Goal: Transaction & Acquisition: Purchase product/service

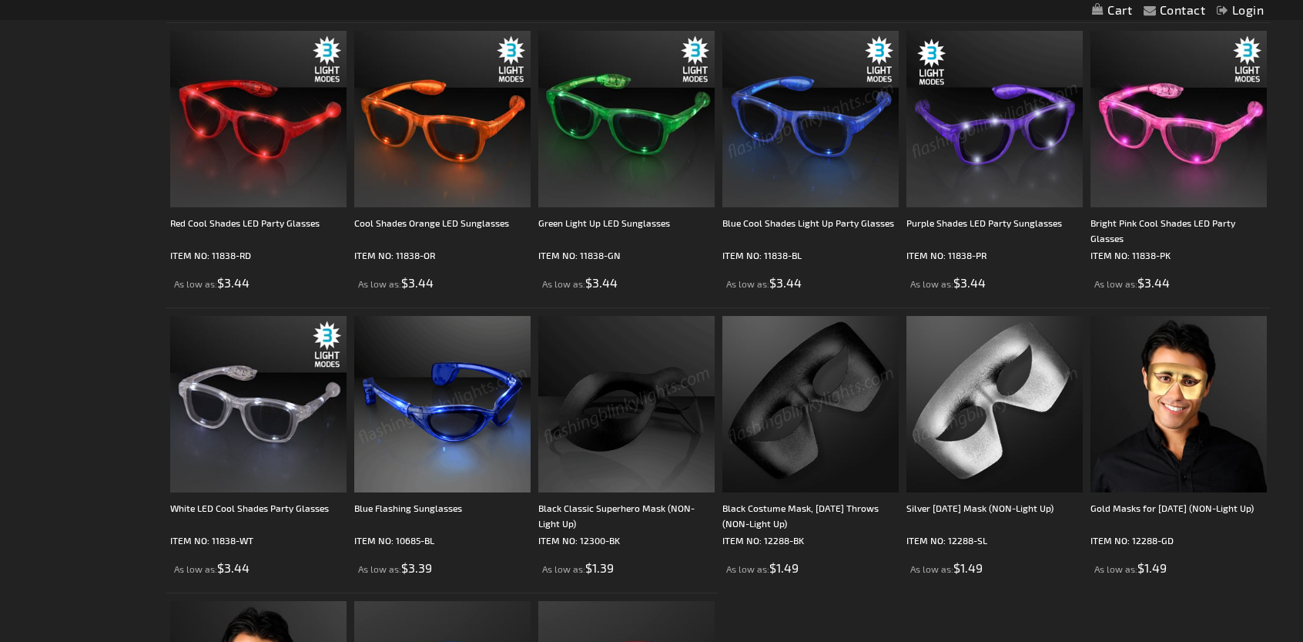
scroll to position [2311, 0]
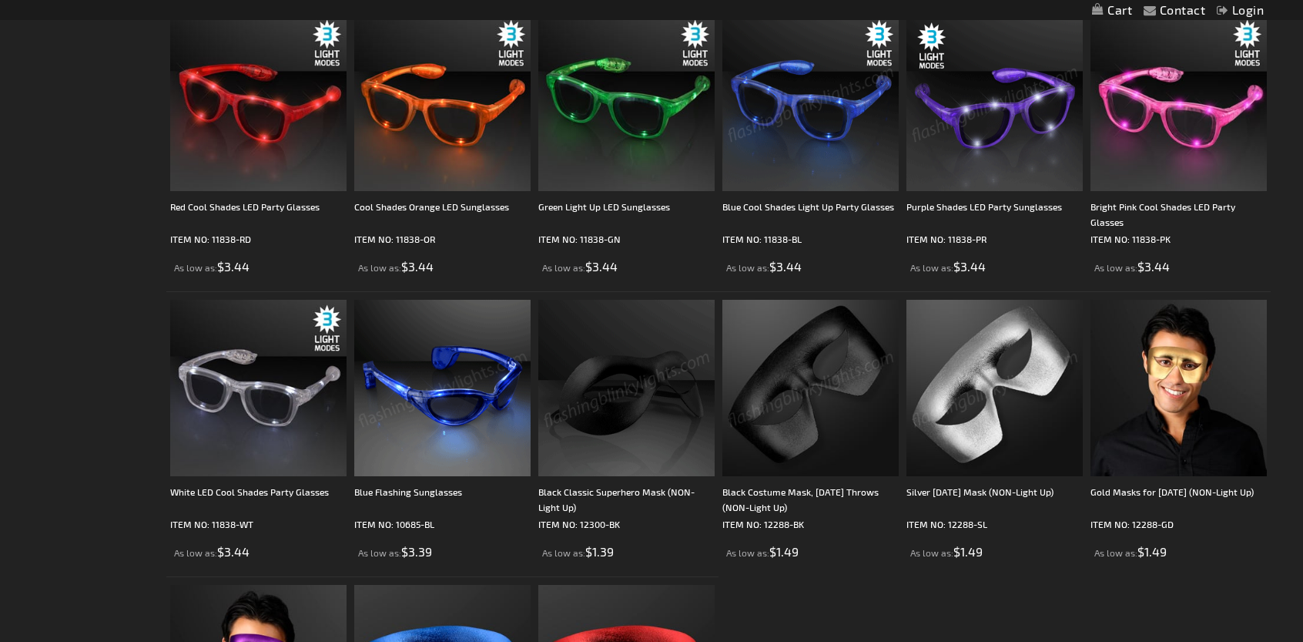
click at [806, 151] on img at bounding box center [811, 103] width 176 height 176
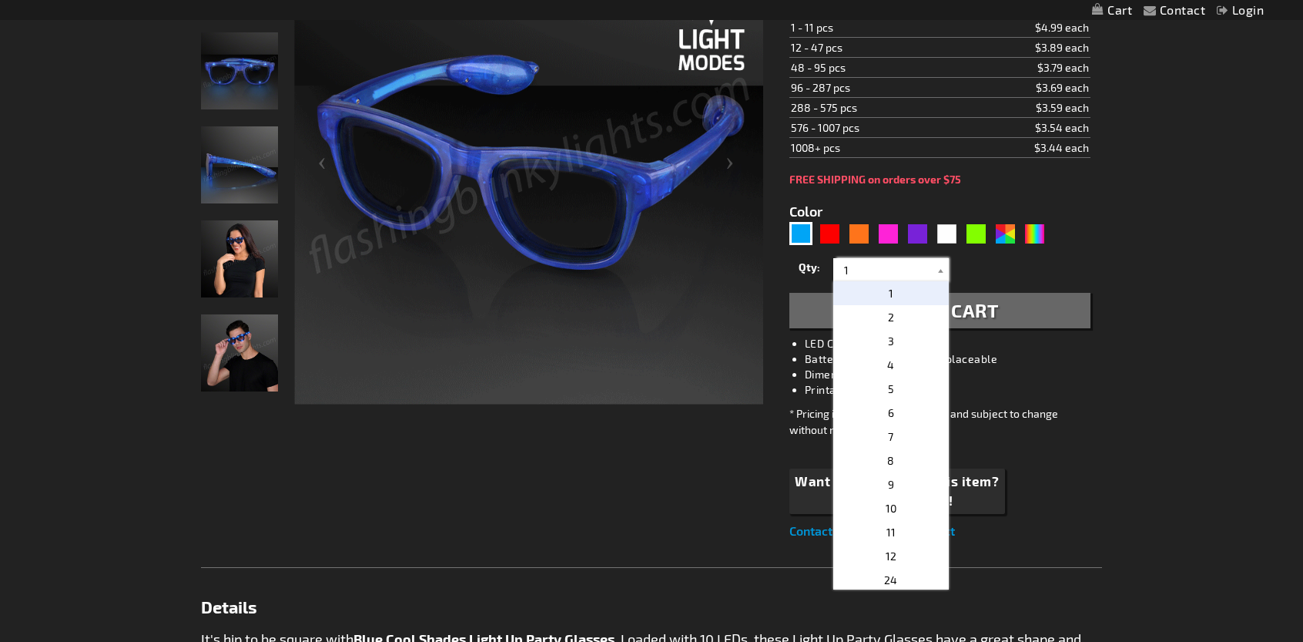
click at [929, 271] on input "1" at bounding box center [893, 269] width 112 height 23
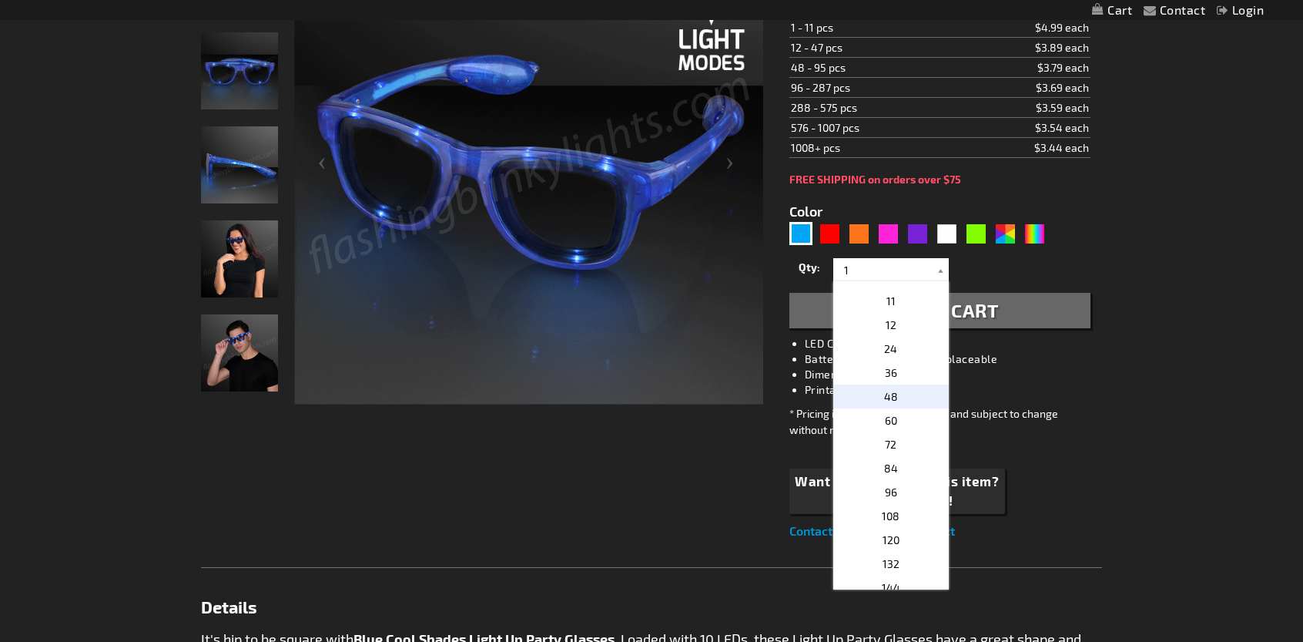
click at [887, 401] on p "48" at bounding box center [891, 396] width 116 height 24
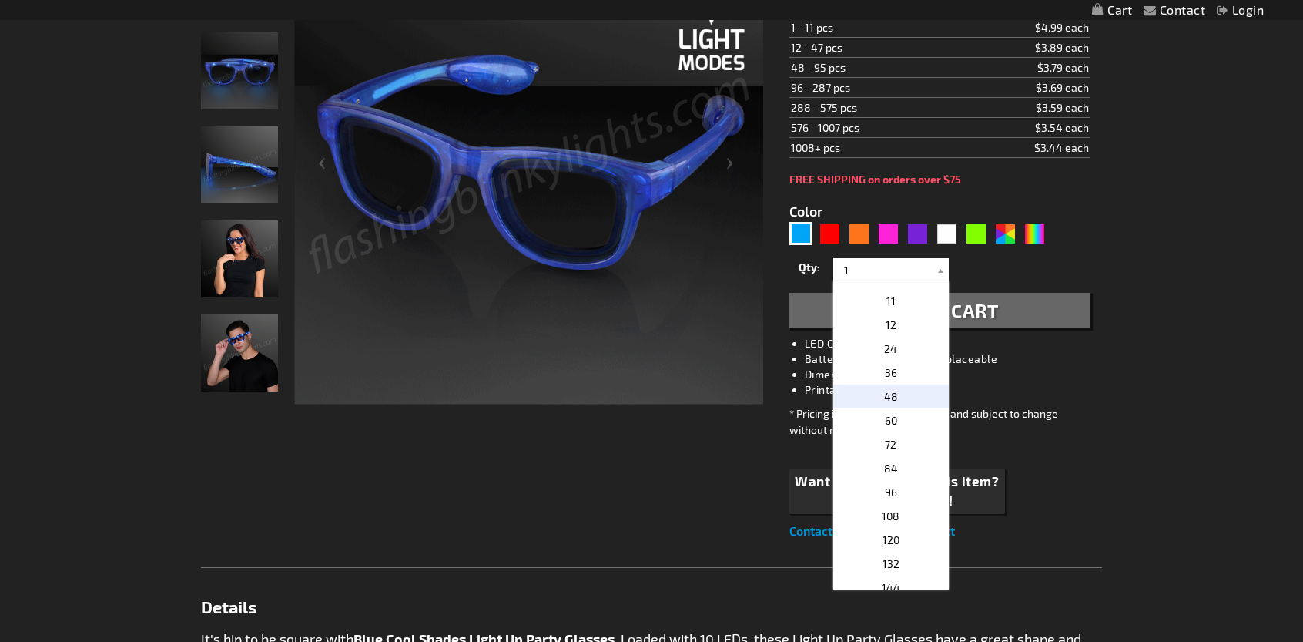
type input "48"
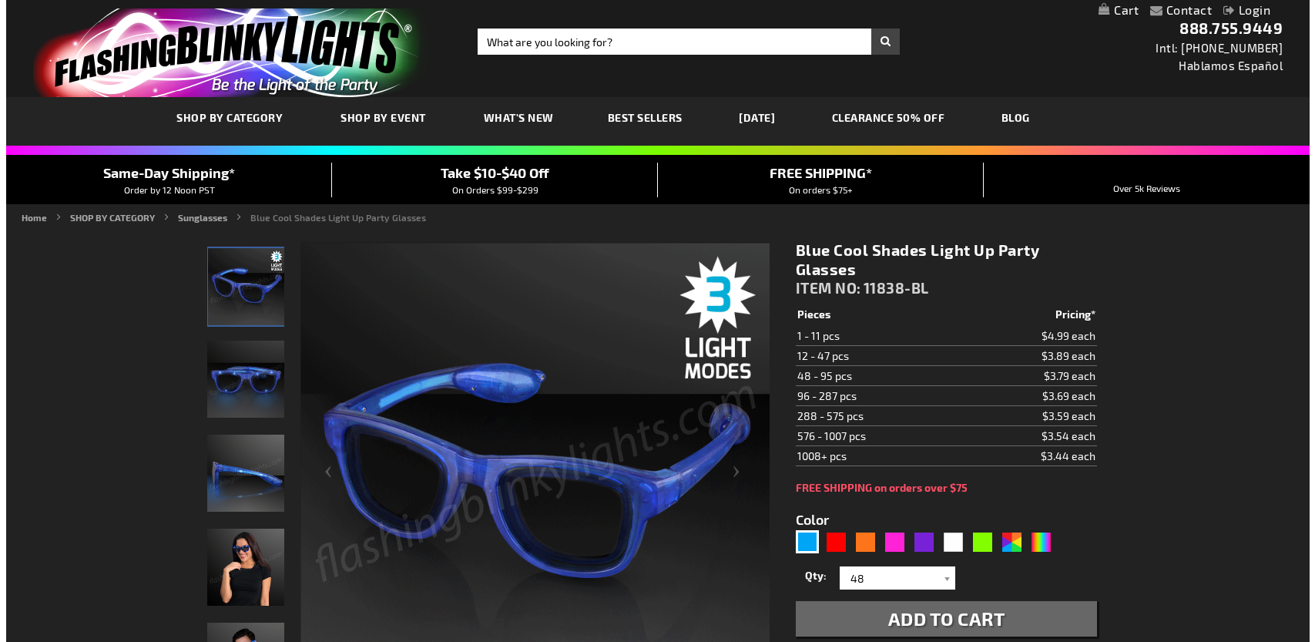
scroll to position [77, 0]
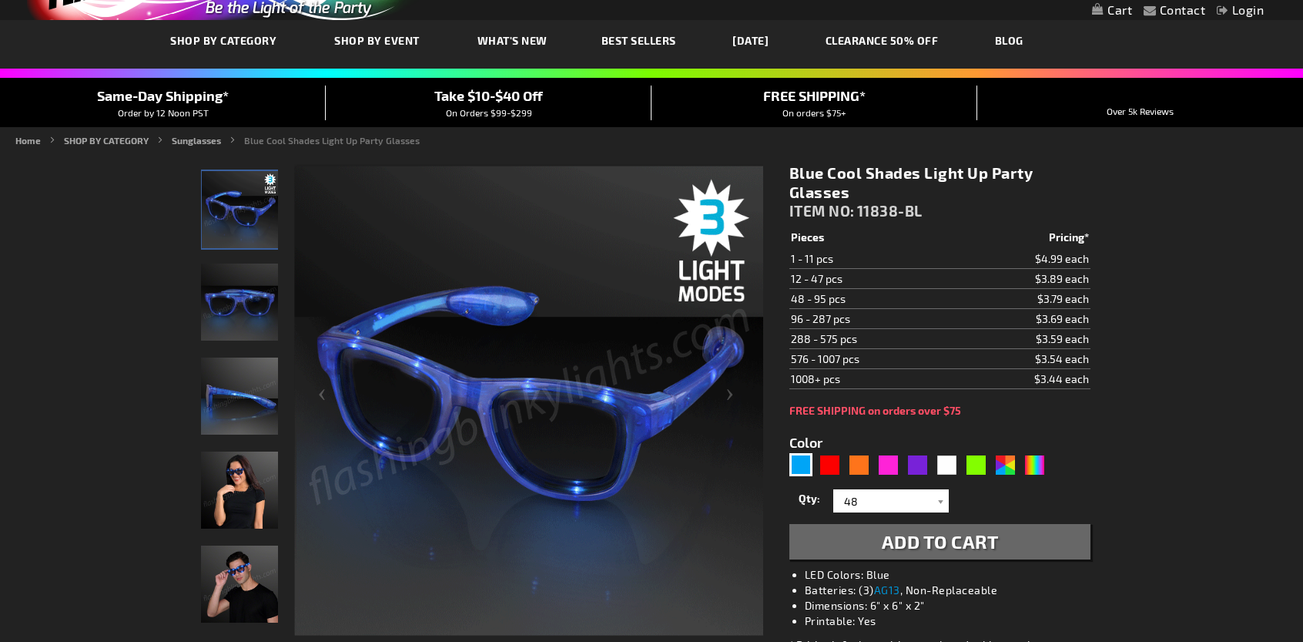
click at [952, 545] on span "Add to Cart" at bounding box center [940, 541] width 117 height 22
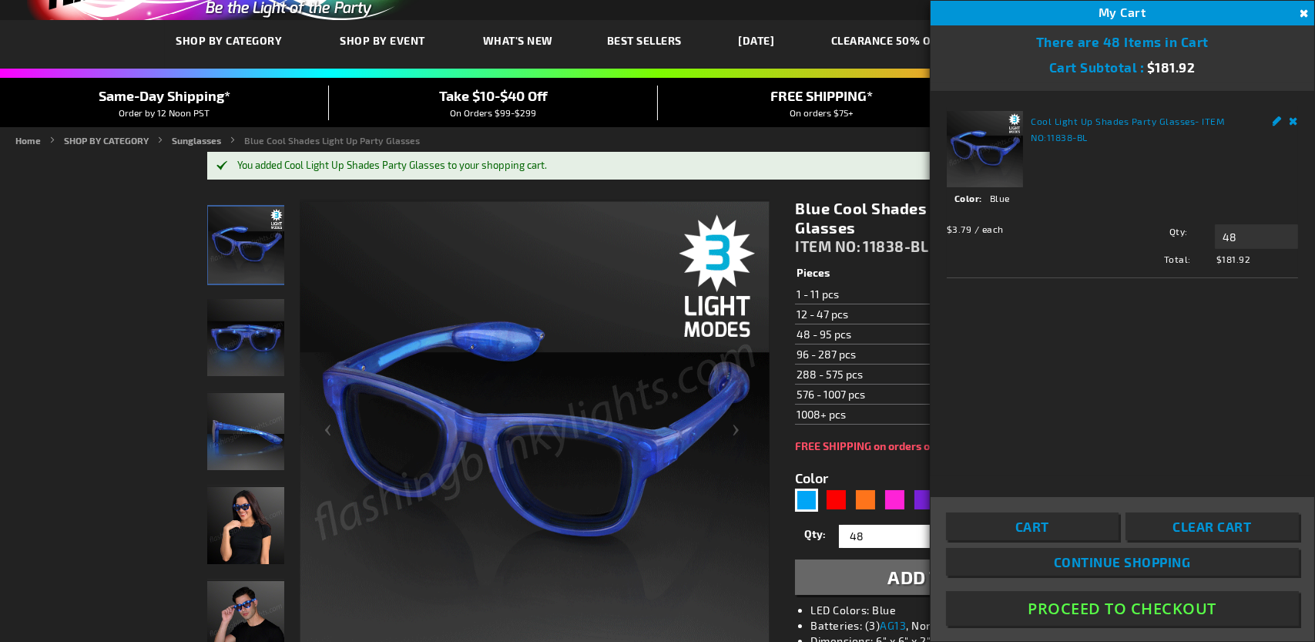
click at [505, 99] on span "Take $10-$40 Off" at bounding box center [493, 95] width 109 height 17
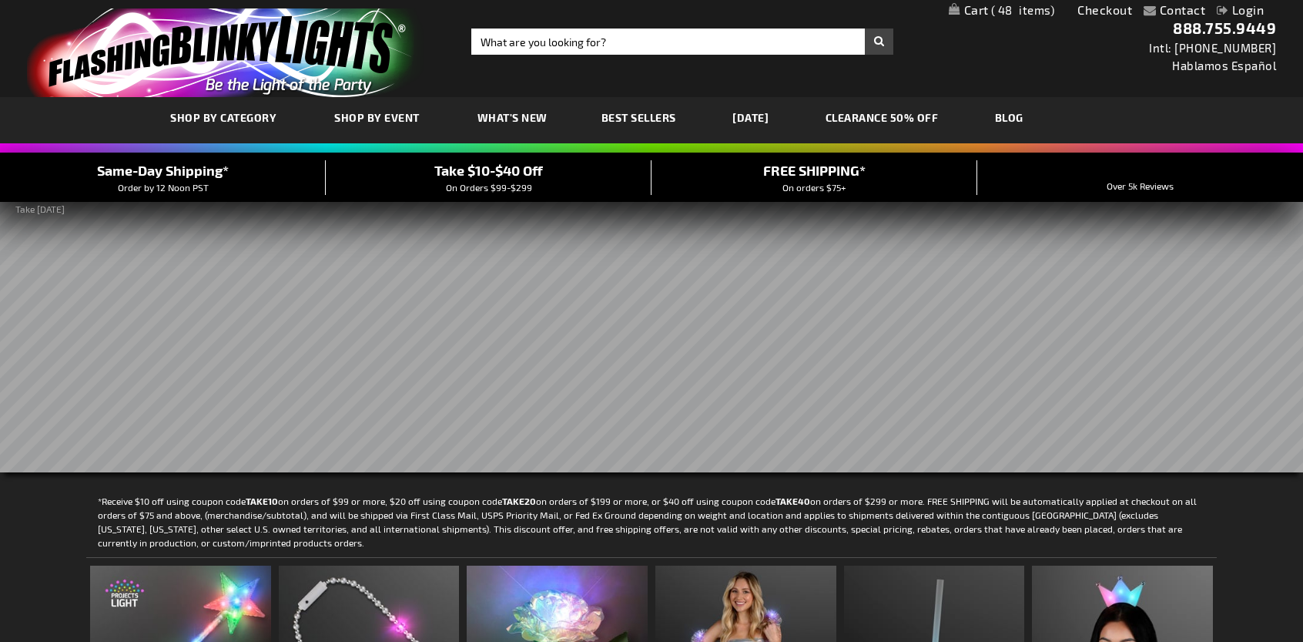
click at [1007, 13] on span "48" at bounding box center [1023, 10] width 64 height 14
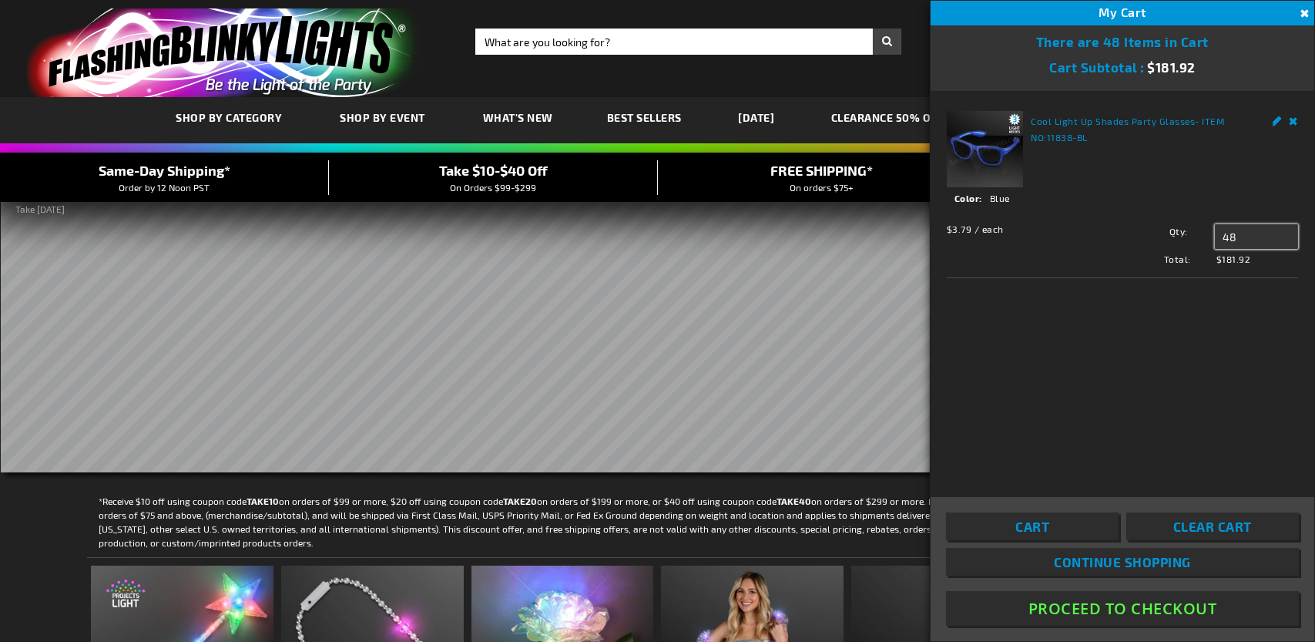
click at [1245, 240] on input "48" at bounding box center [1256, 236] width 83 height 25
type input "52"
click at [1259, 270] on span "Update" at bounding box center [1249, 265] width 36 height 11
click at [1242, 238] on input "52" at bounding box center [1256, 236] width 83 height 25
type input "53"
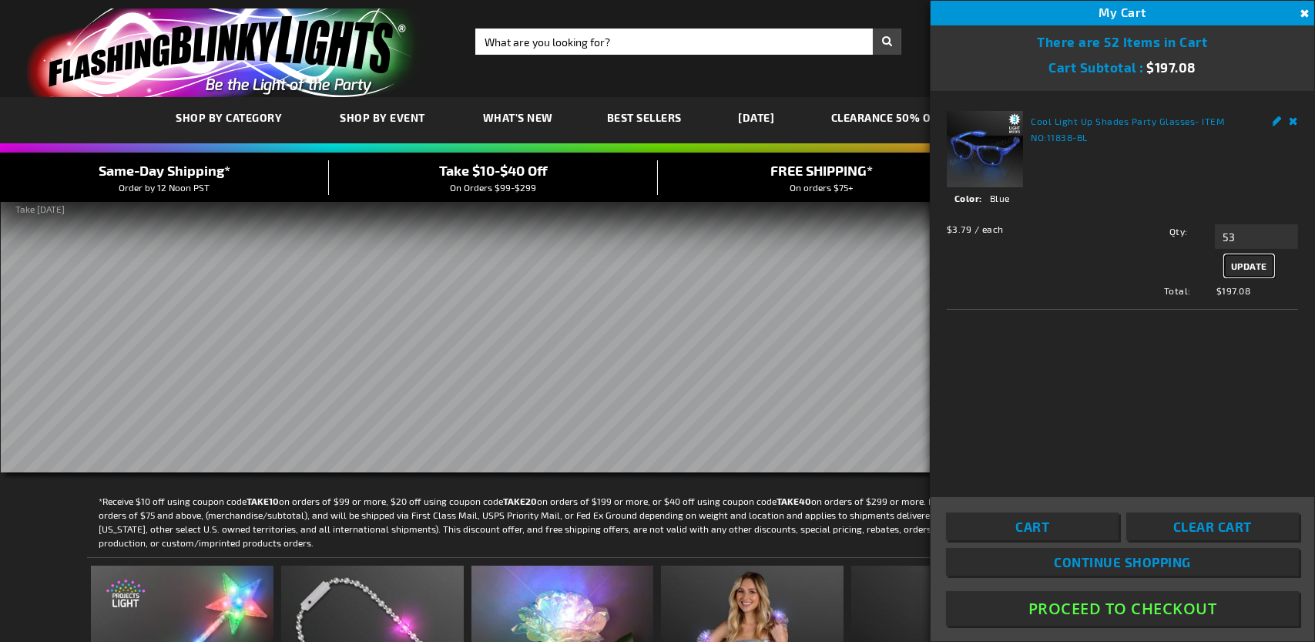
click at [1264, 265] on span "Update" at bounding box center [1249, 265] width 36 height 11
click at [1152, 605] on button "Proceed To Checkout" at bounding box center [1122, 608] width 353 height 35
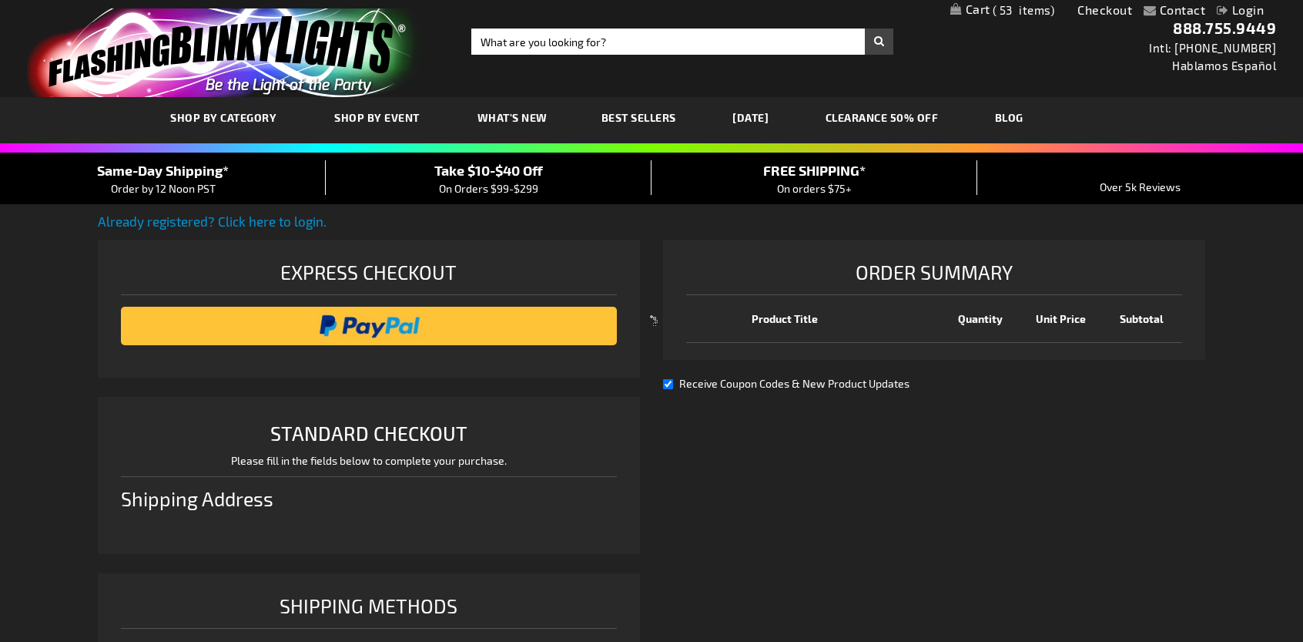
select select "US"
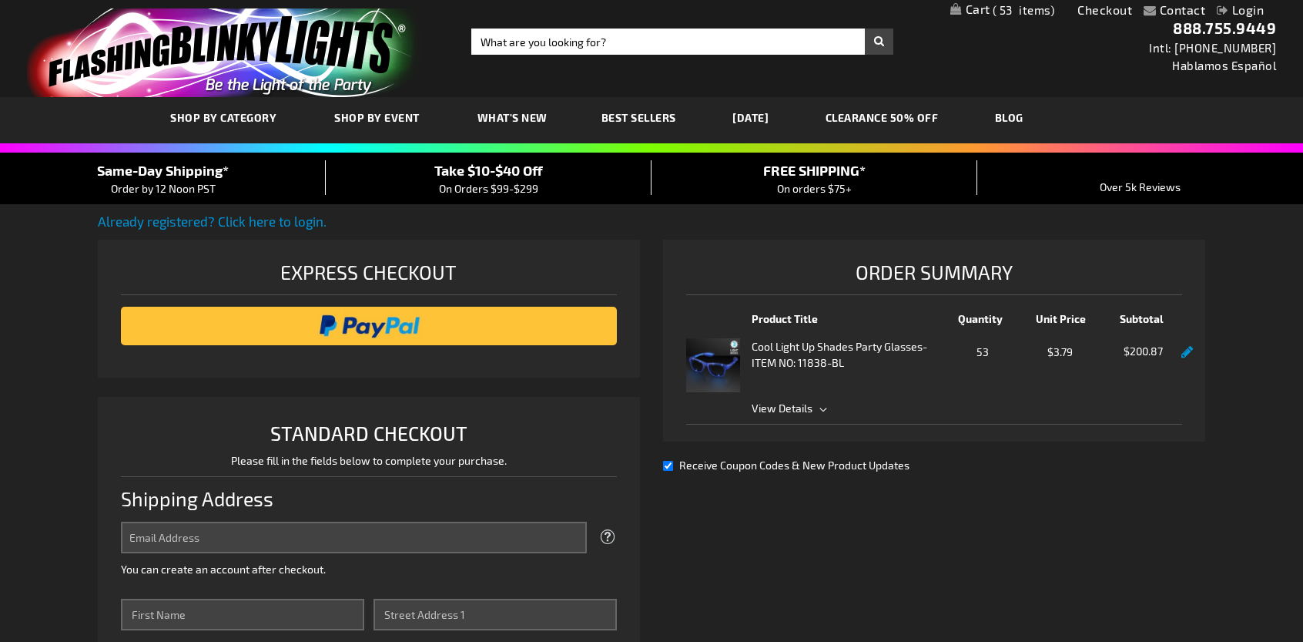
click at [667, 466] on input "Receive Coupon Codes & New Product Updates" at bounding box center [668, 466] width 10 height 10
checkbox input "false"
click at [816, 407] on span "View Details" at bounding box center [967, 408] width 431 height 16
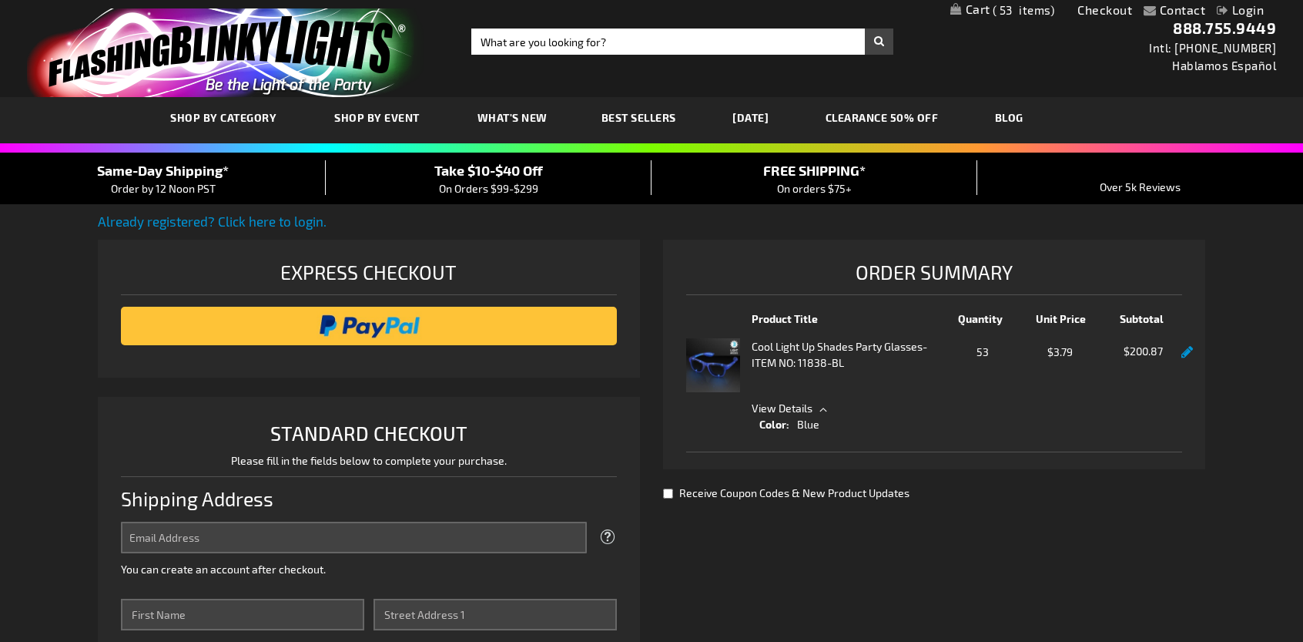
click at [1008, 13] on span "53" at bounding box center [1024, 10] width 62 height 14
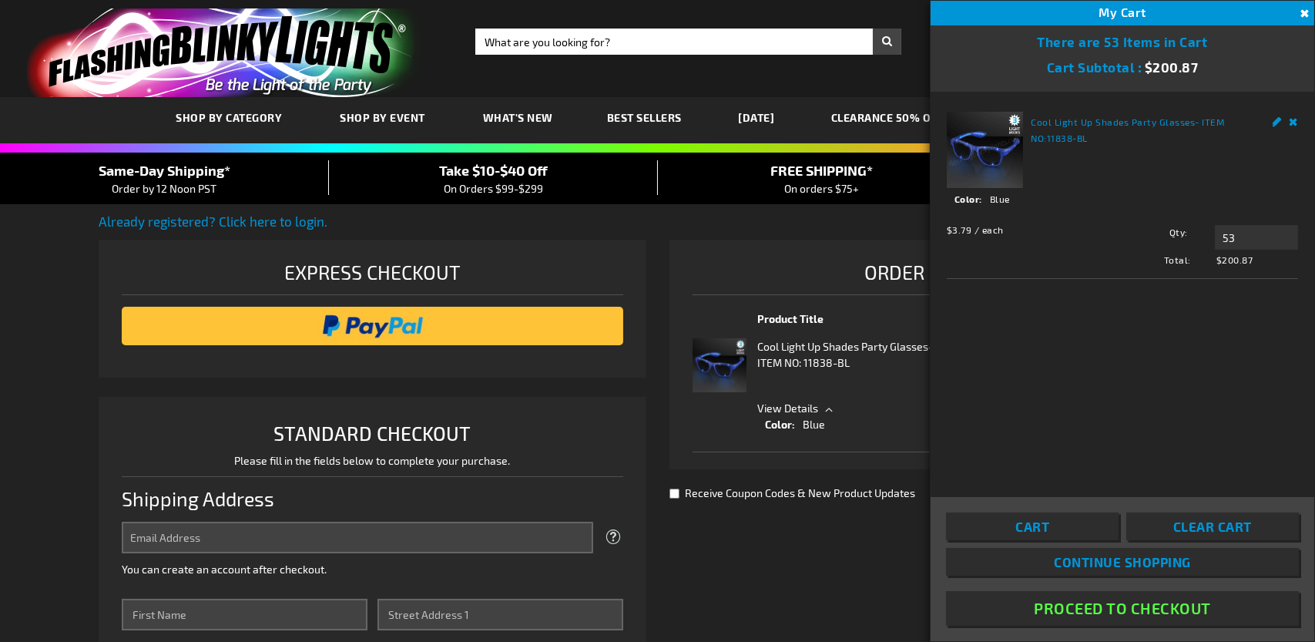
click at [1071, 526] on link "Cart" at bounding box center [1032, 526] width 173 height 28
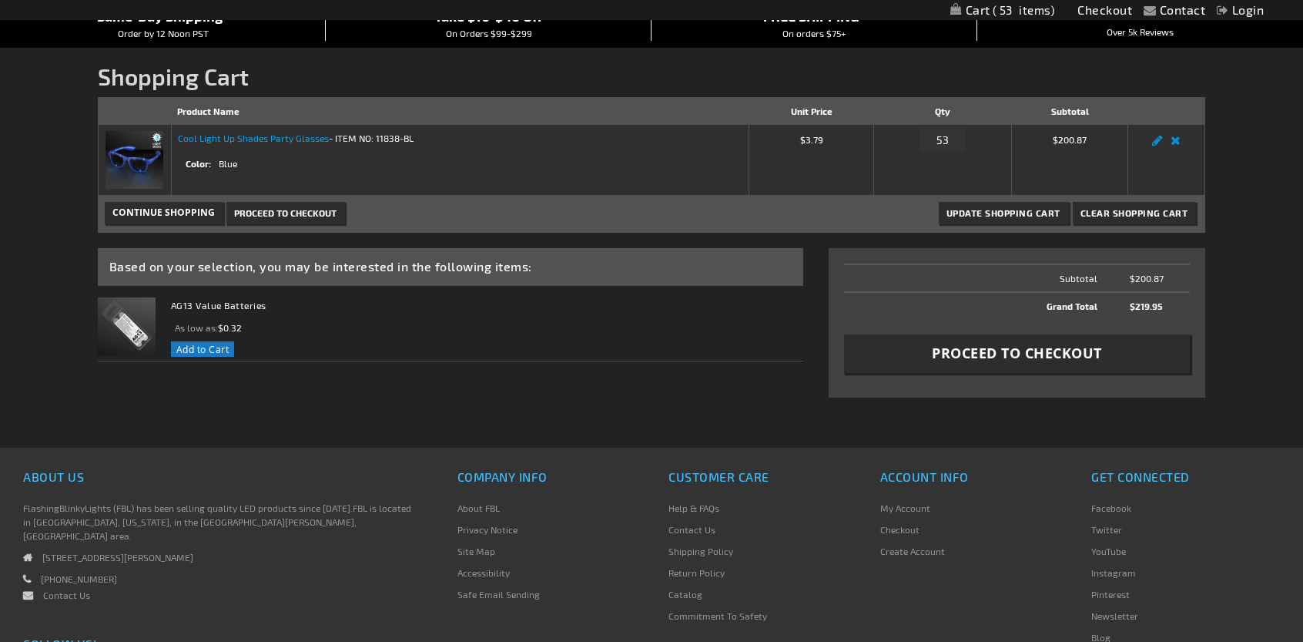
click at [258, 138] on link "Cool Light Up Shades Party Glasses" at bounding box center [253, 137] width 151 height 11
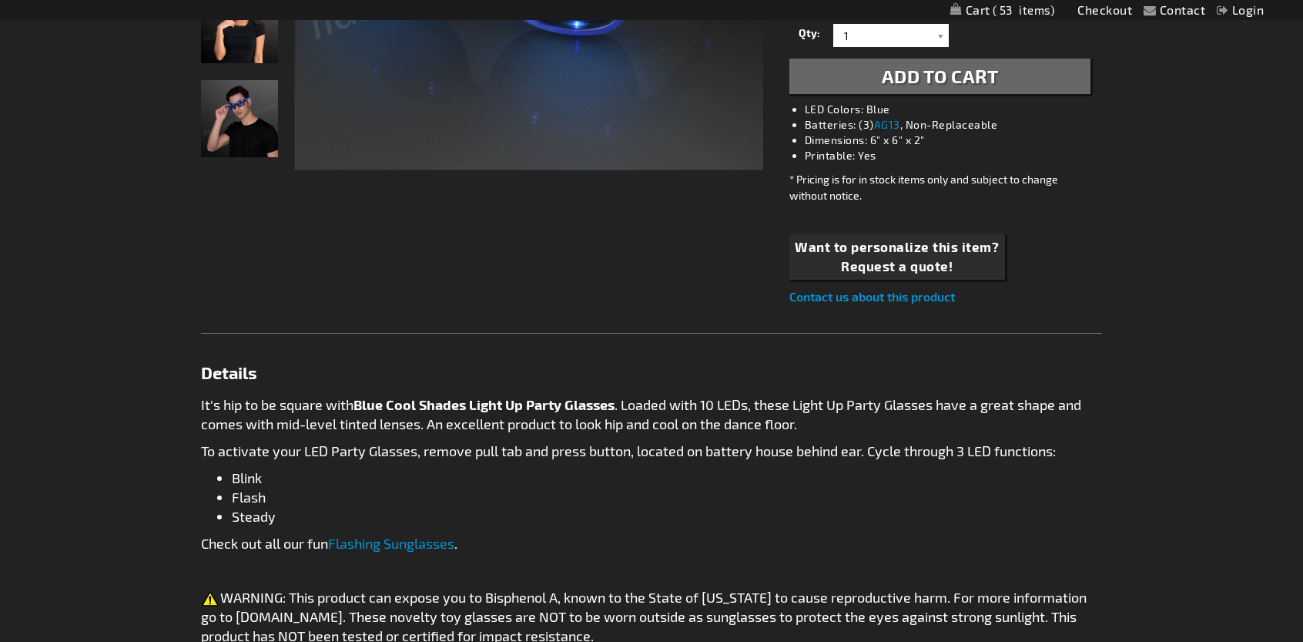
scroll to position [539, 0]
click at [890, 127] on link "AG13" at bounding box center [887, 125] width 26 height 13
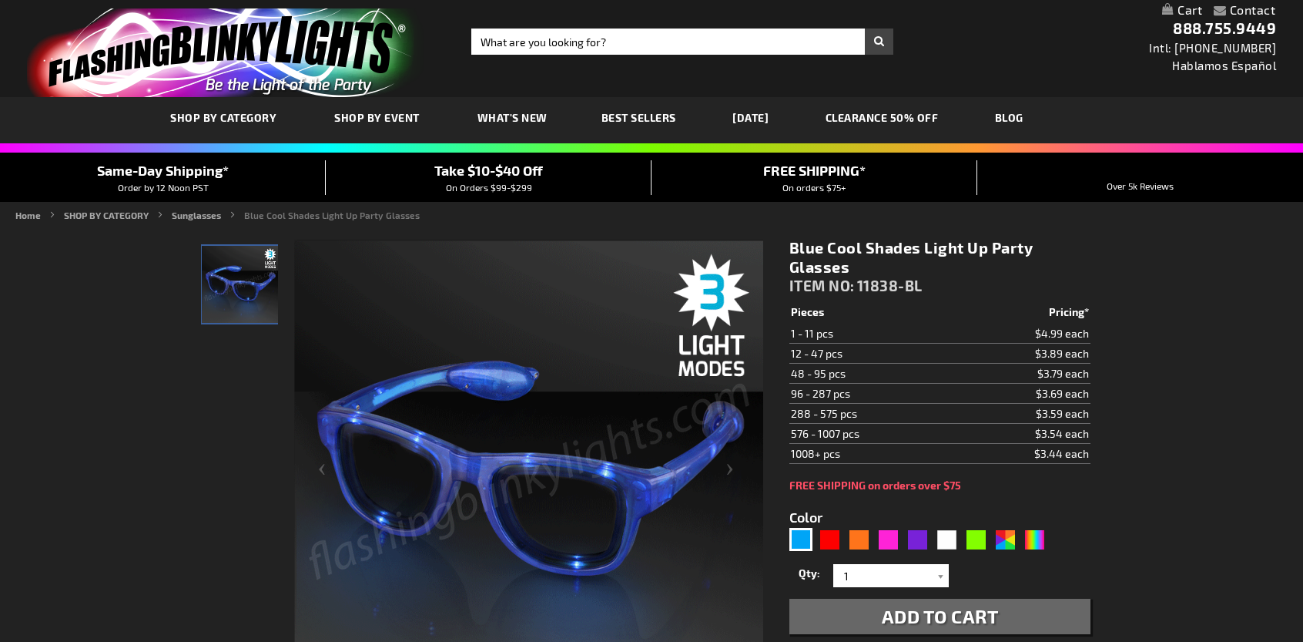
click link "My Cart"
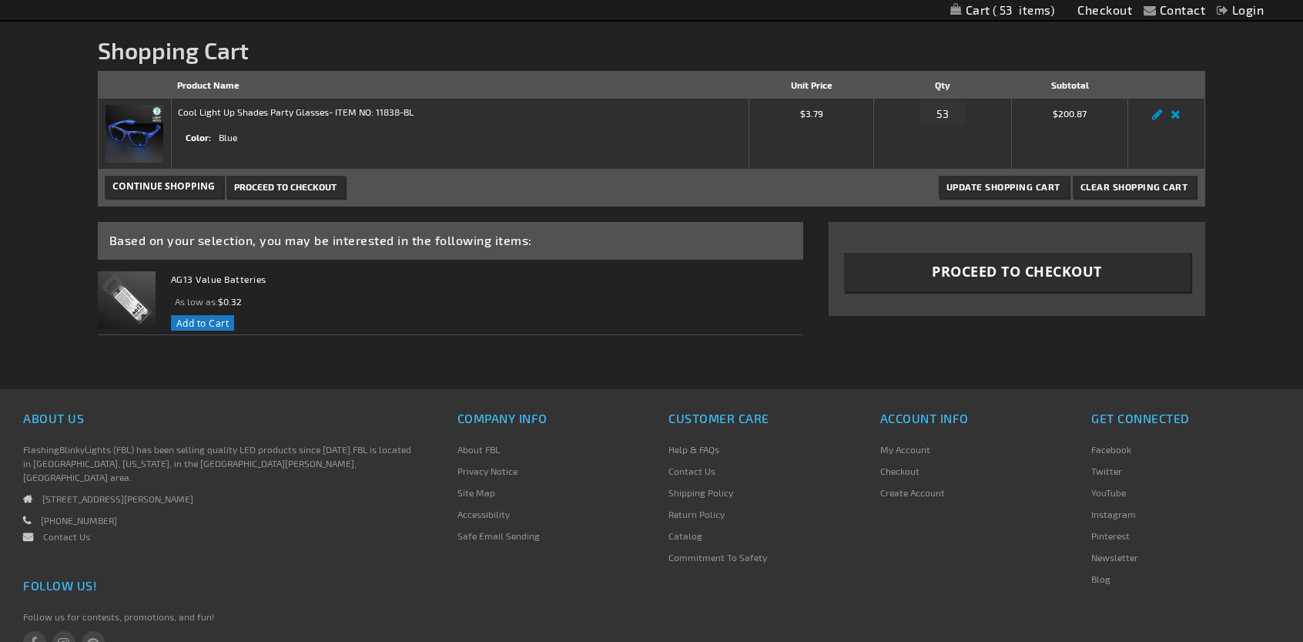
scroll to position [77, 0]
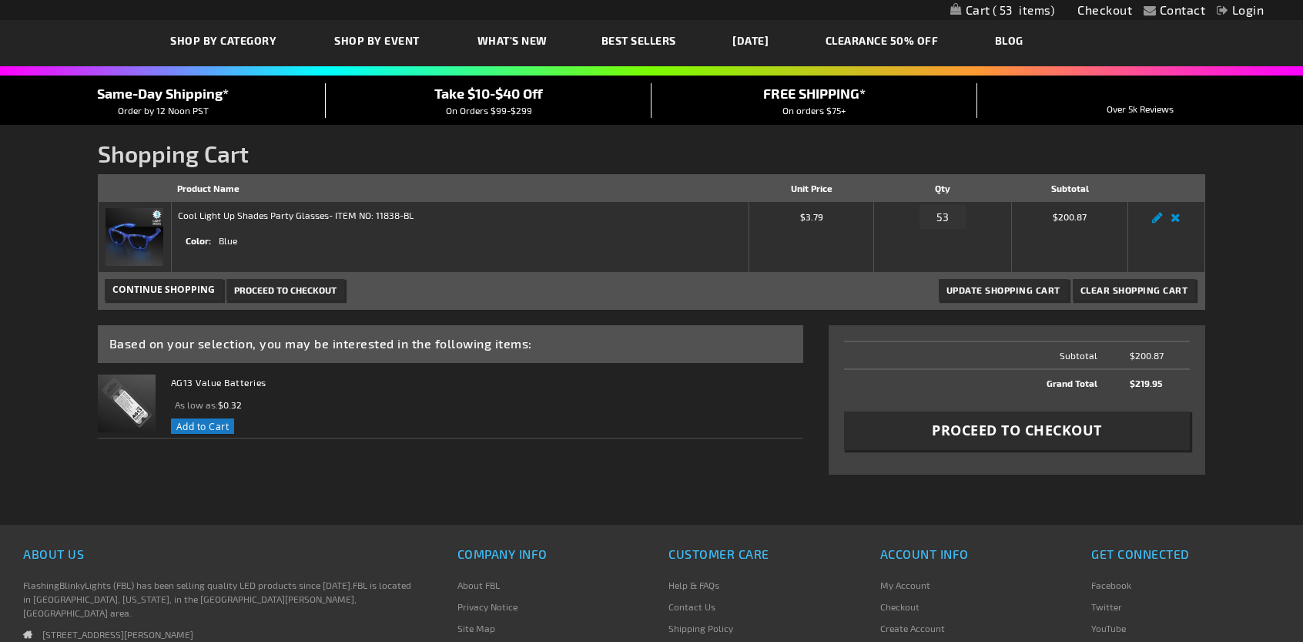
click at [310, 293] on span "Proceed to Checkout" at bounding box center [285, 289] width 102 height 11
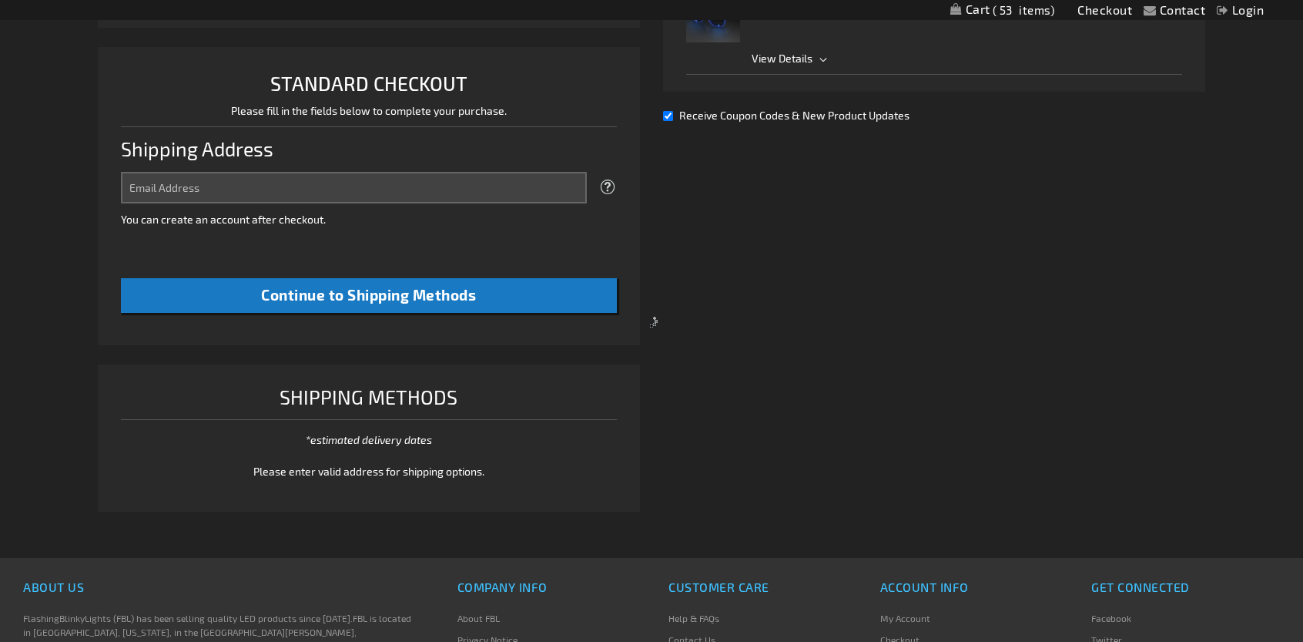
scroll to position [397, 0]
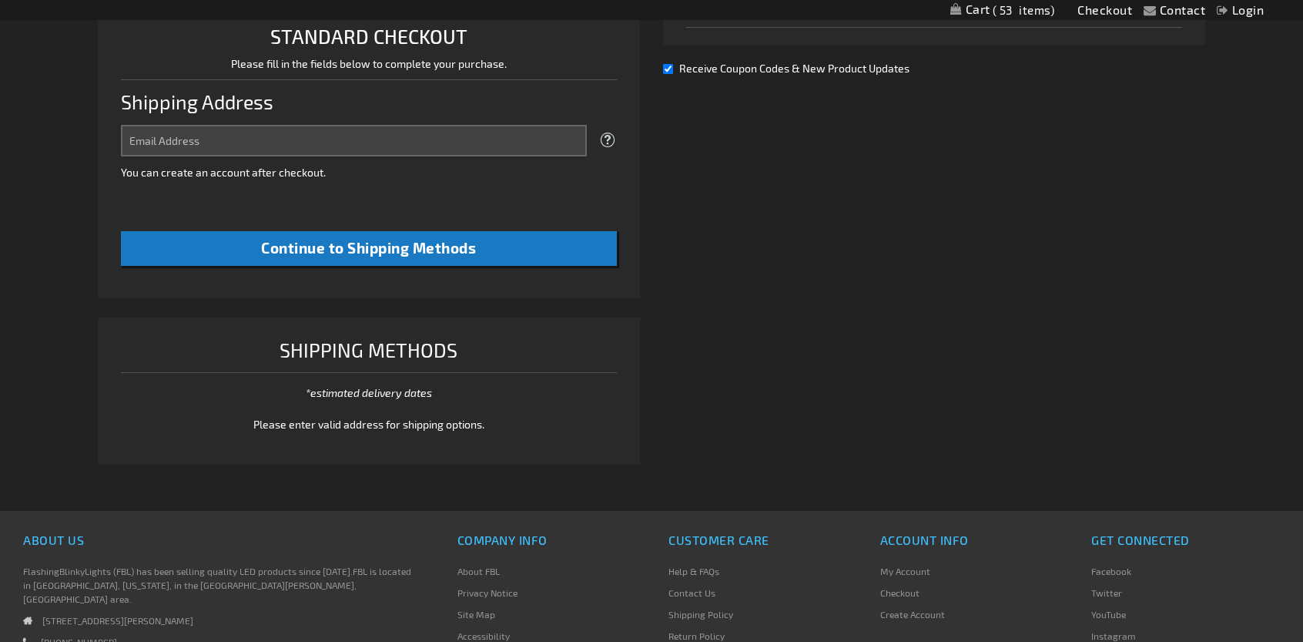
select select "US"
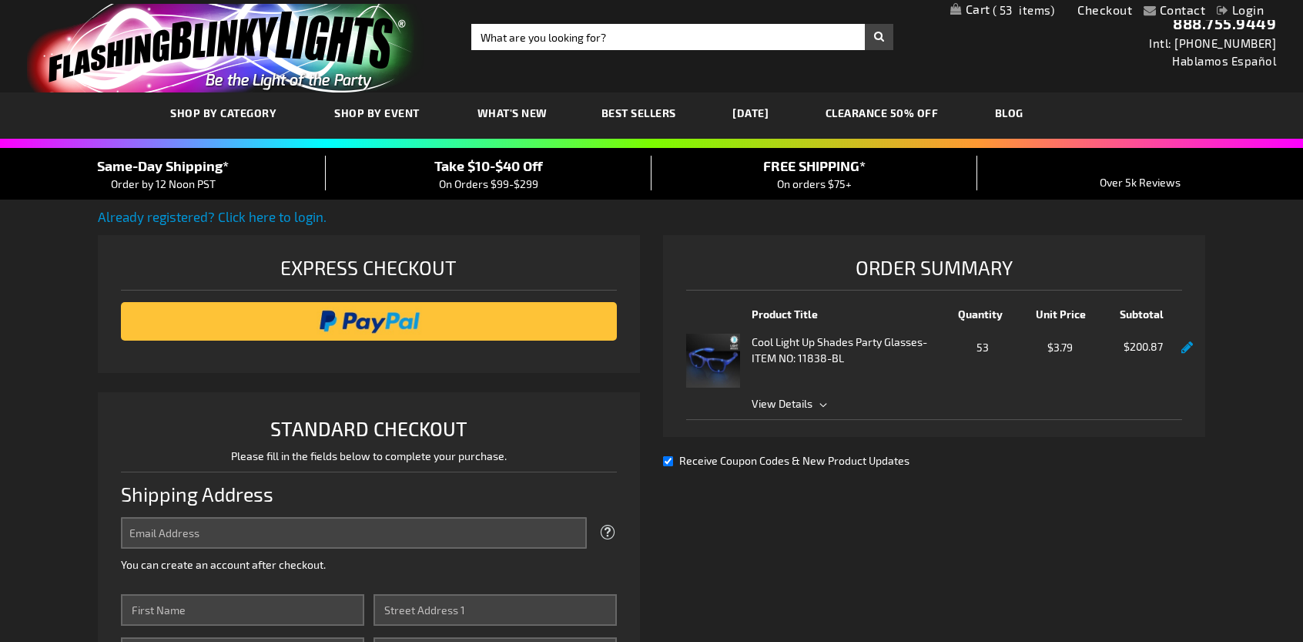
scroll to position [0, 0]
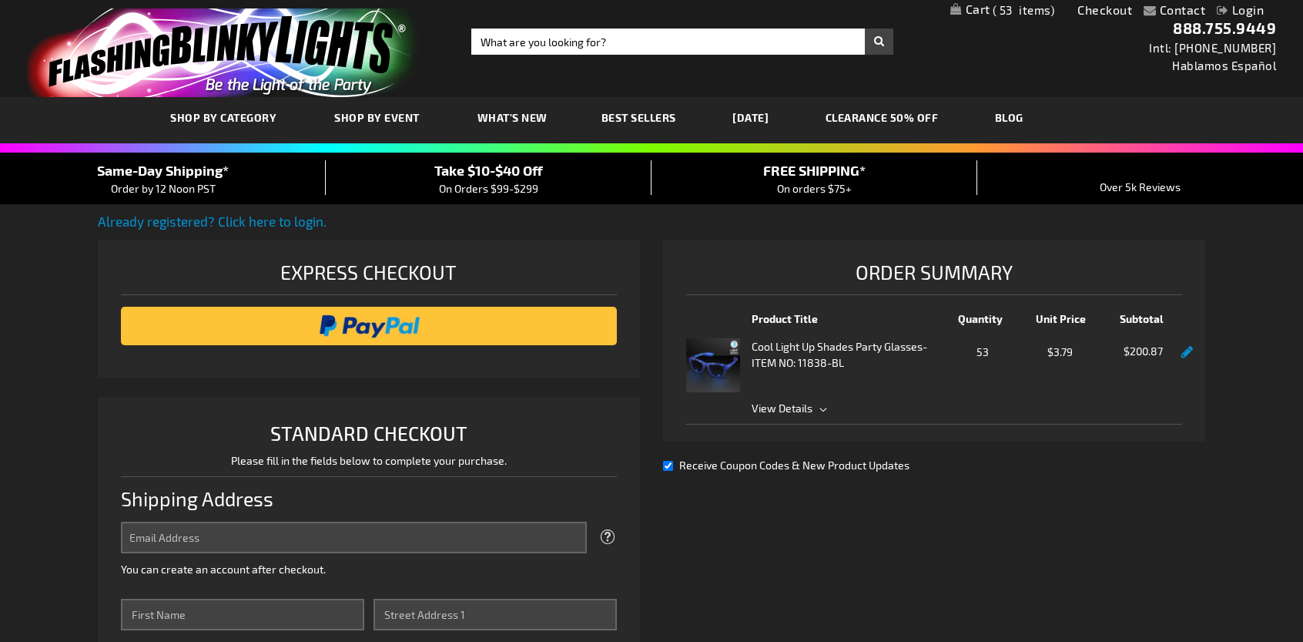
click at [669, 468] on input "Receive Coupon Codes & New Product Updates" at bounding box center [668, 466] width 10 height 10
checkbox input "false"
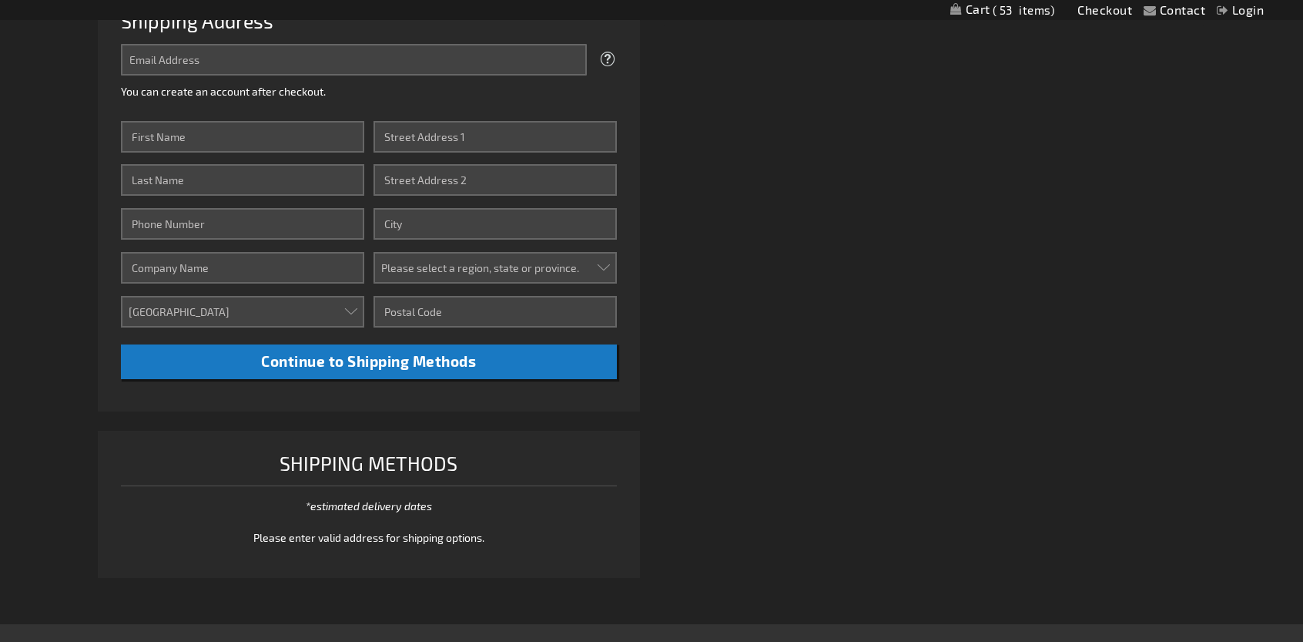
scroll to position [385, 0]
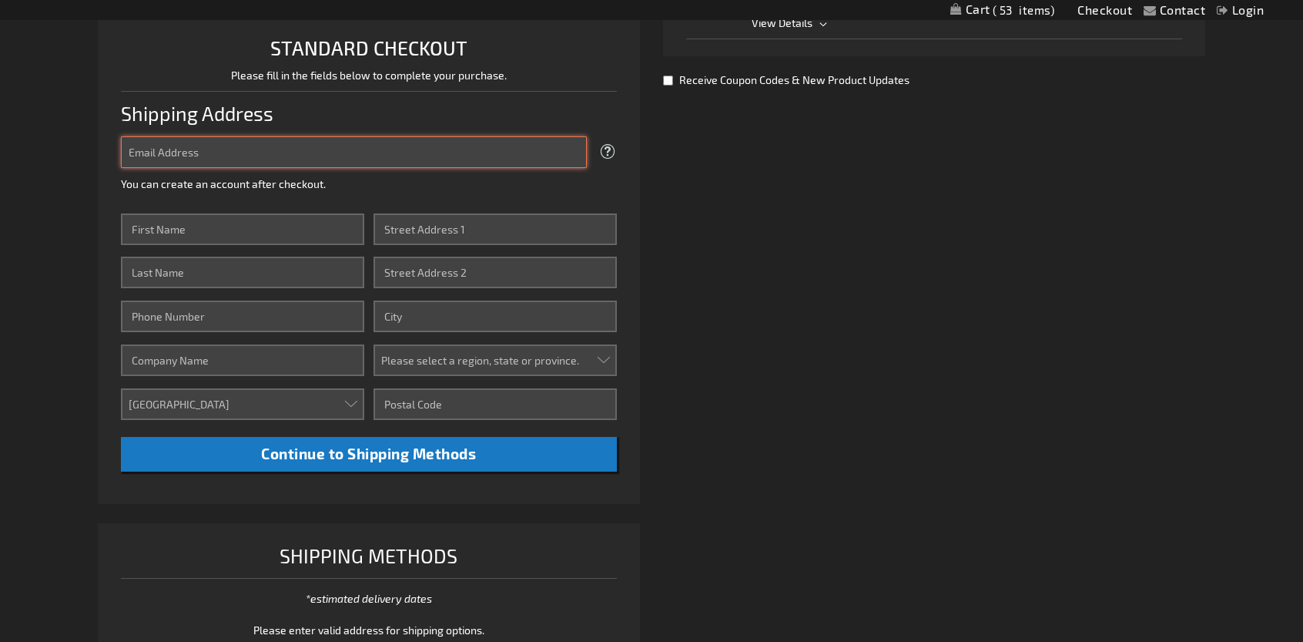
click at [388, 158] on input "Email Address" at bounding box center [354, 152] width 466 height 32
type input "jenniferwalshpr@gmail.com"
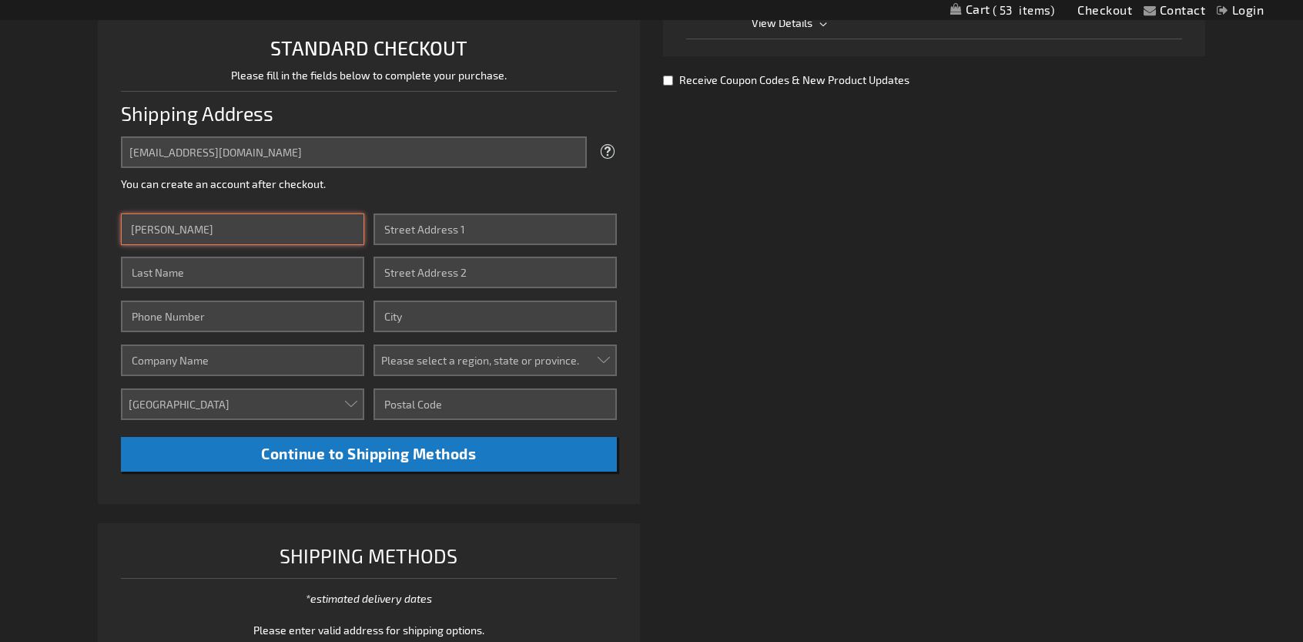
type input "jennifer"
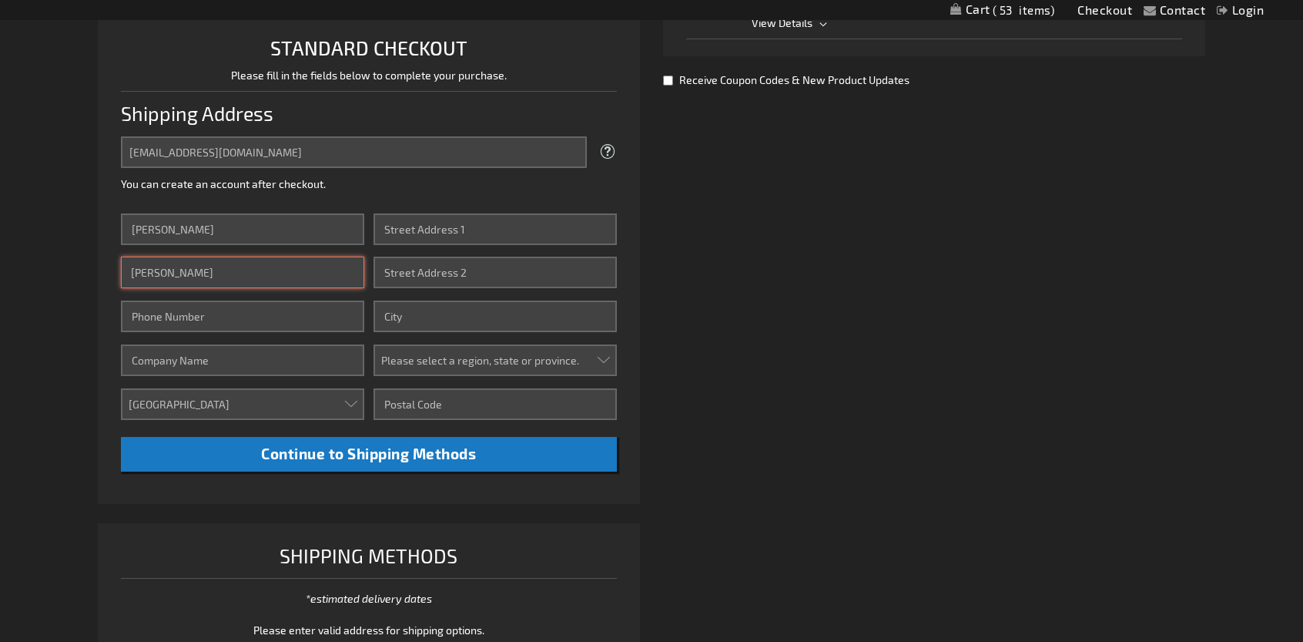
type input "Walsh"
type input "281-520-8651"
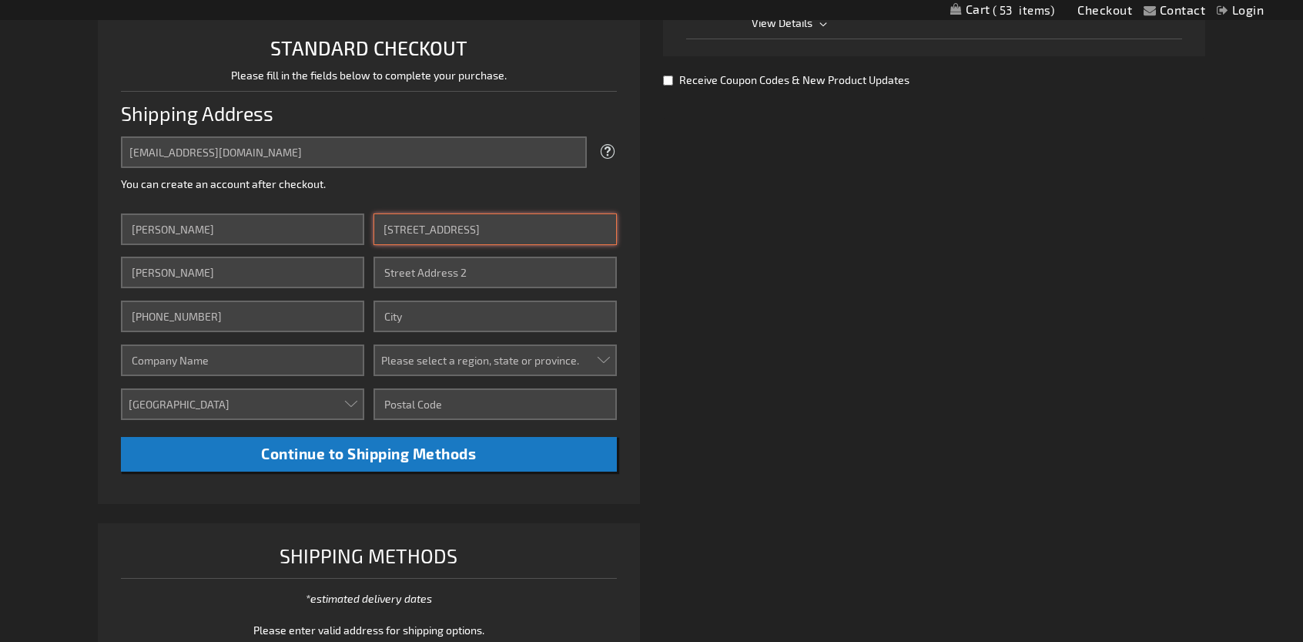
type input "7323 Hillside Ave."
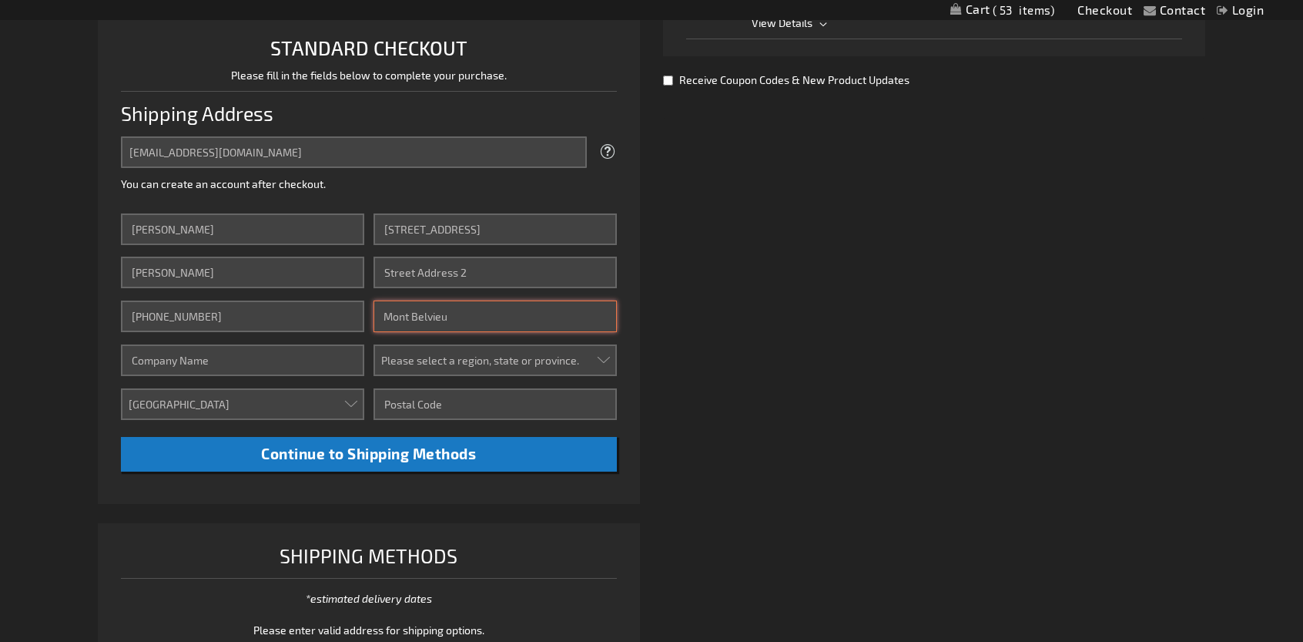
type input "Mont Belvieu"
select select "57"
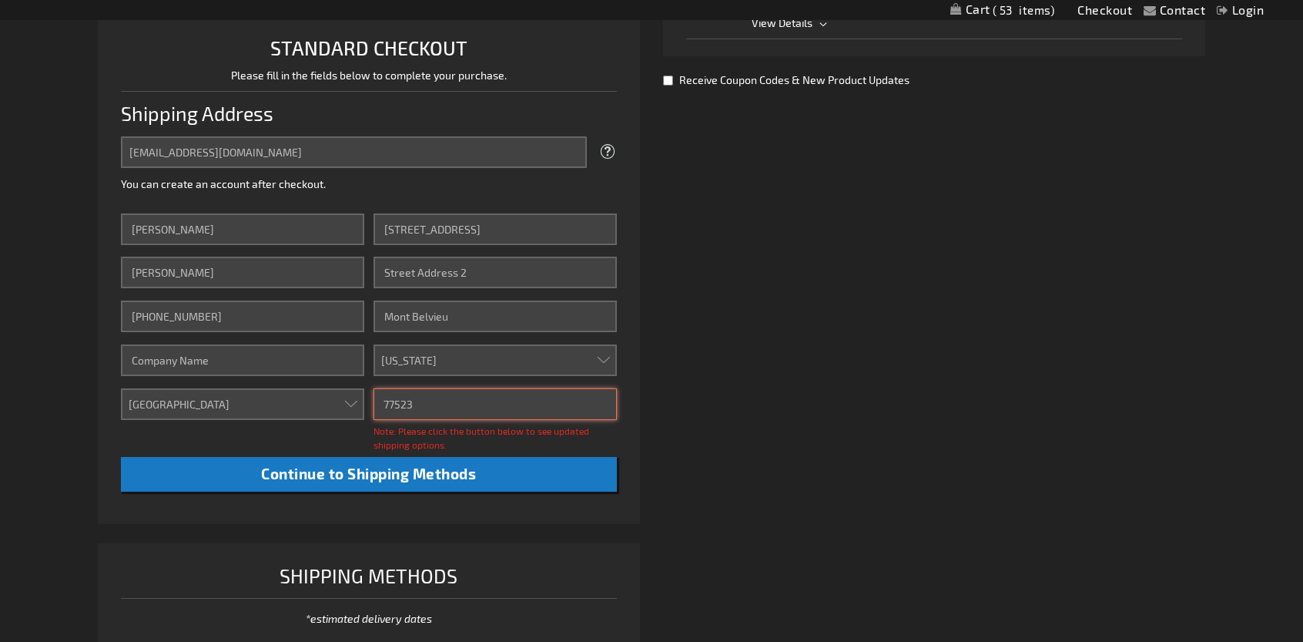
type input "77523"
click at [735, 394] on div "Already registered? Click here to login. Shipping Review & Payments Estimated T…" at bounding box center [652, 266] width 1108 height 879
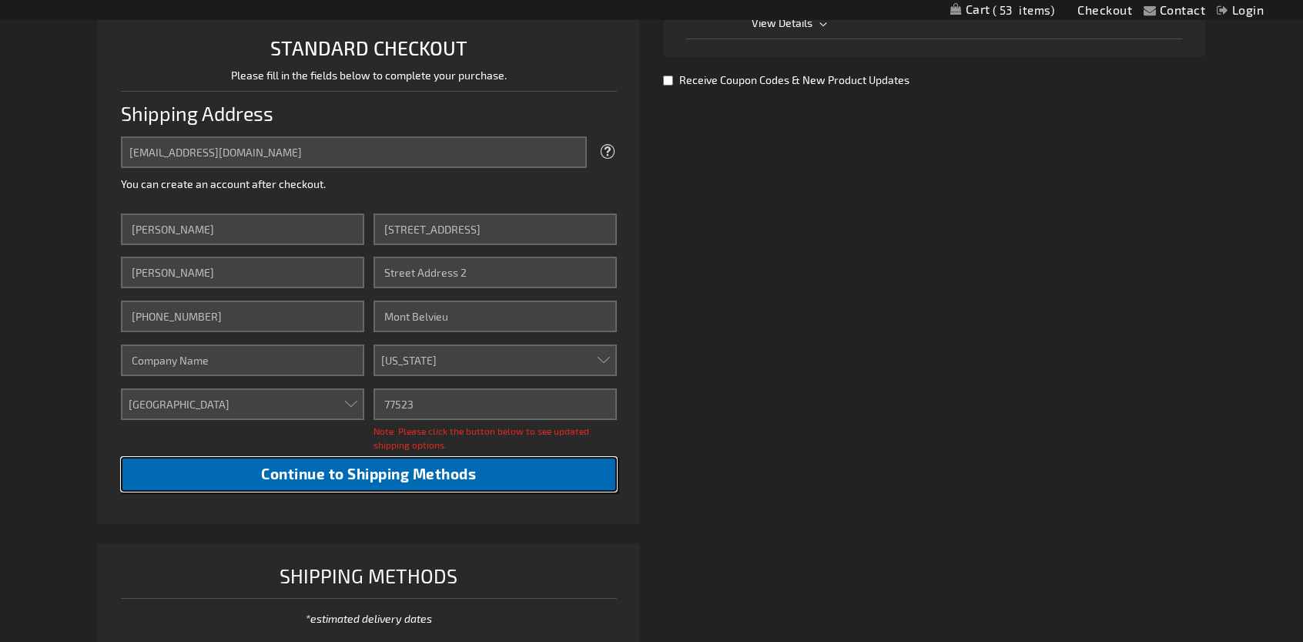
click at [401, 481] on span "Continue to Shipping Methods" at bounding box center [368, 473] width 215 height 18
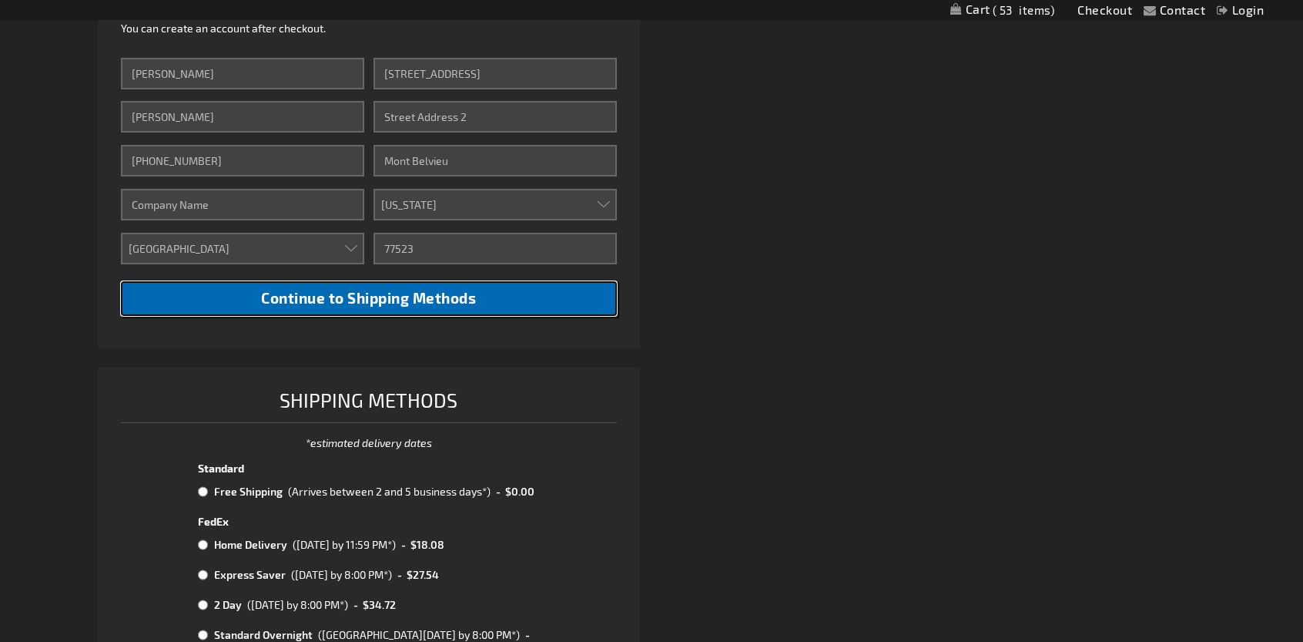
scroll to position [616, 0]
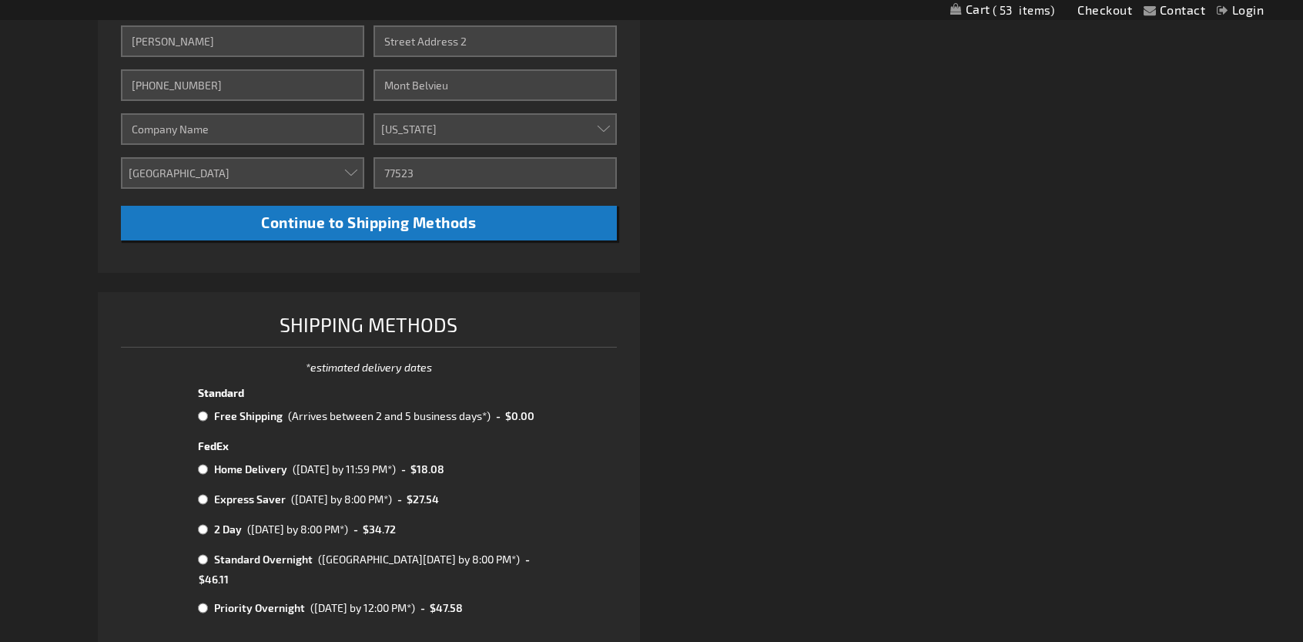
click at [203, 417] on input "radio" at bounding box center [203, 416] width 10 height 12
radio input "true"
click at [813, 420] on div "Already registered? Click here to login. Shipping Review & Payments Estimated T…" at bounding box center [652, 166] width 1108 height 1141
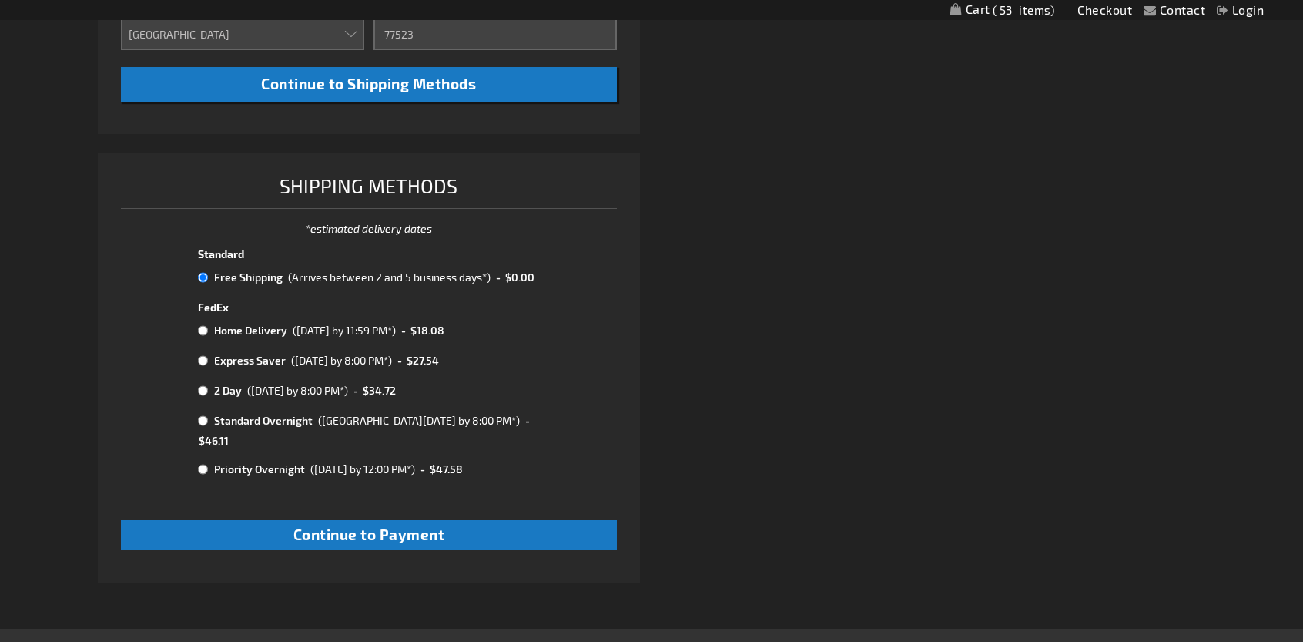
scroll to position [770, 0]
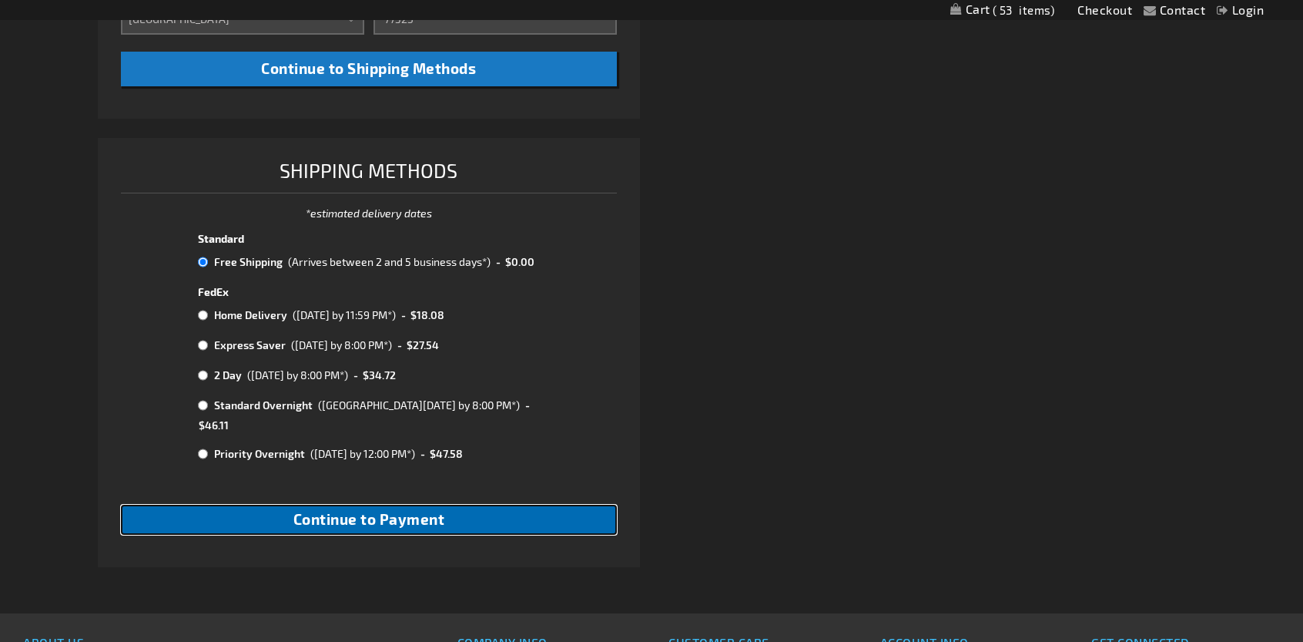
click at [438, 510] on span "Continue to Payment" at bounding box center [369, 519] width 152 height 18
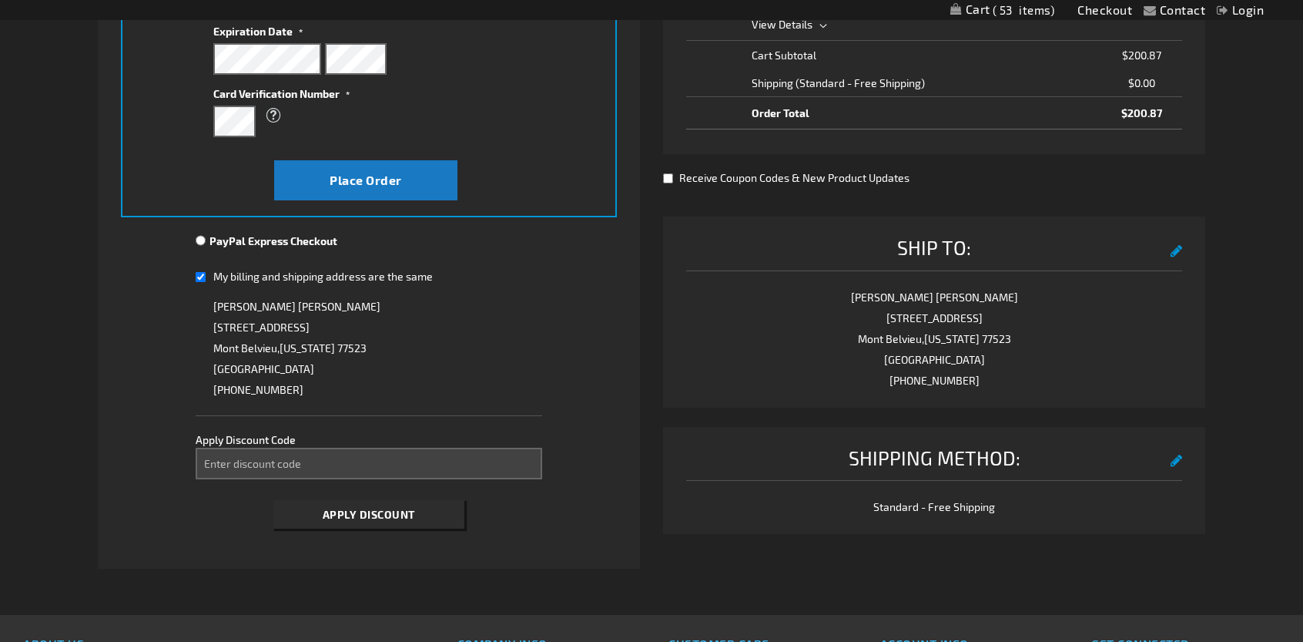
scroll to position [385, 0]
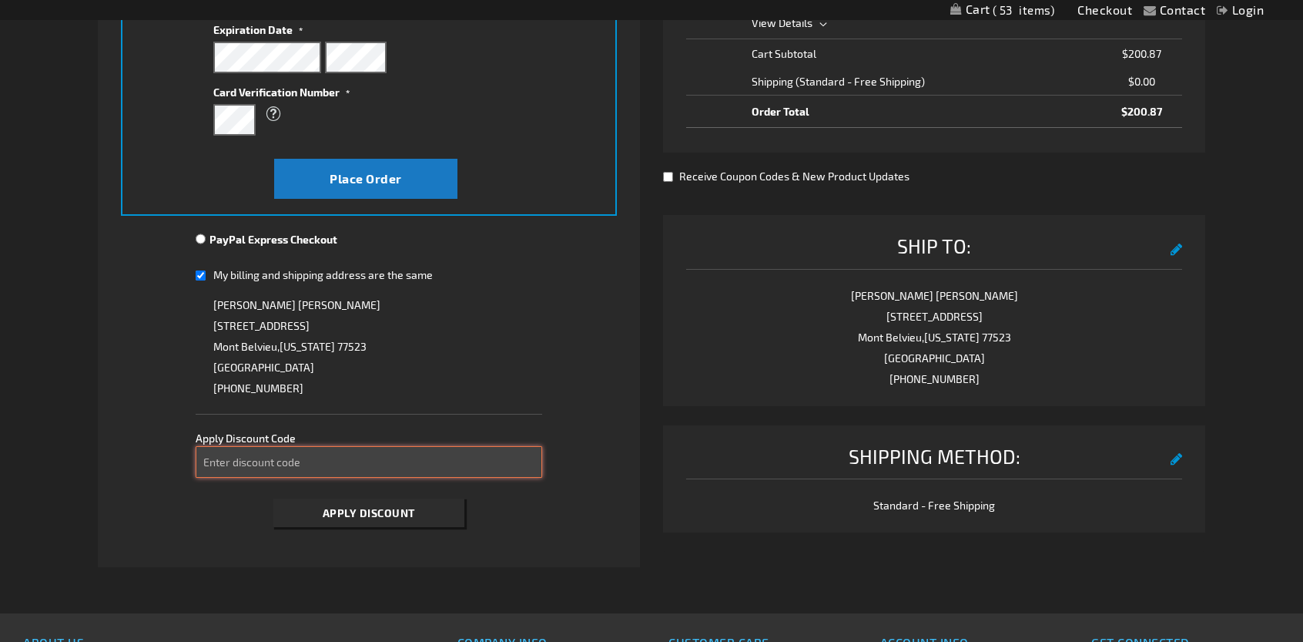
click at [406, 455] on input "Enter discount code" at bounding box center [369, 462] width 347 height 32
type input "TAKE20"
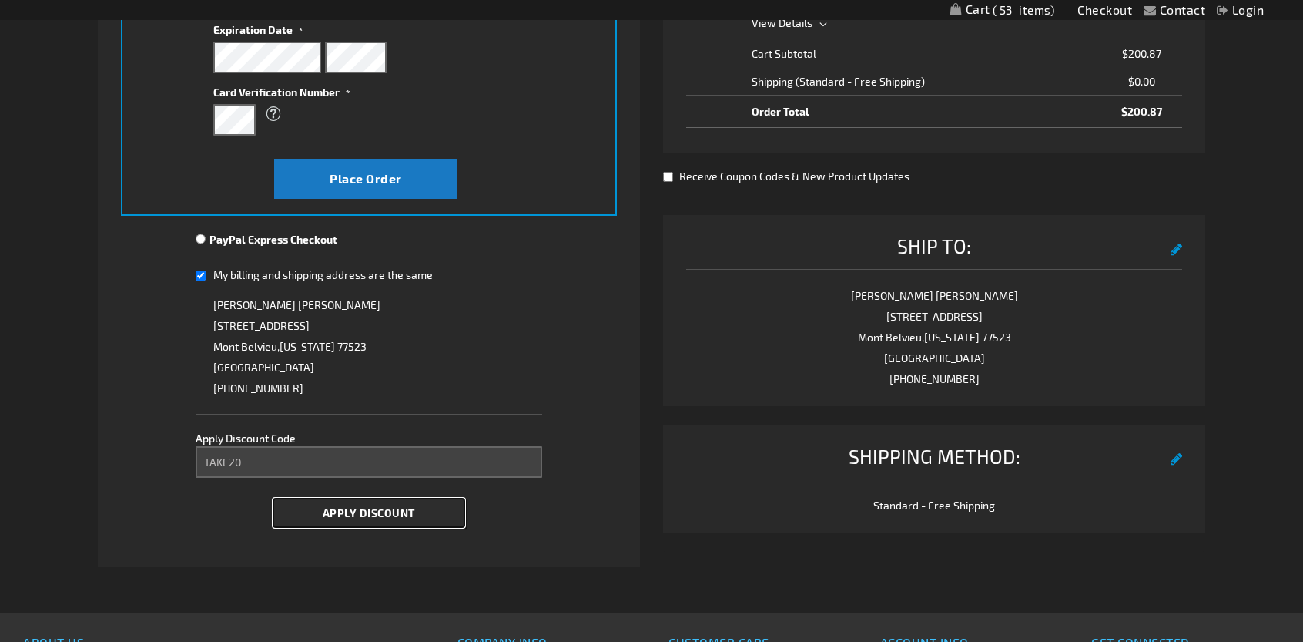
click at [396, 521] on button "Apply Discount" at bounding box center [368, 512] width 191 height 28
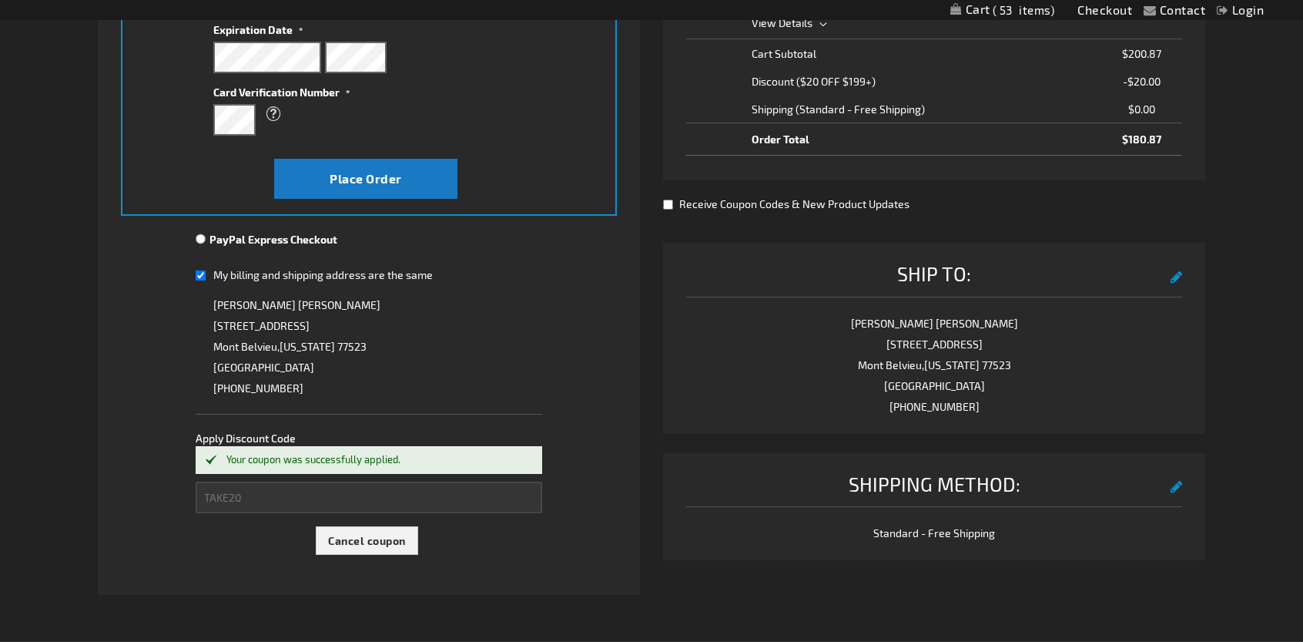
click at [1284, 223] on div "Contact Compare Products Checkout Login Skip to Content My Cart 53 53 items My …" at bounding box center [651, 315] width 1303 height 1400
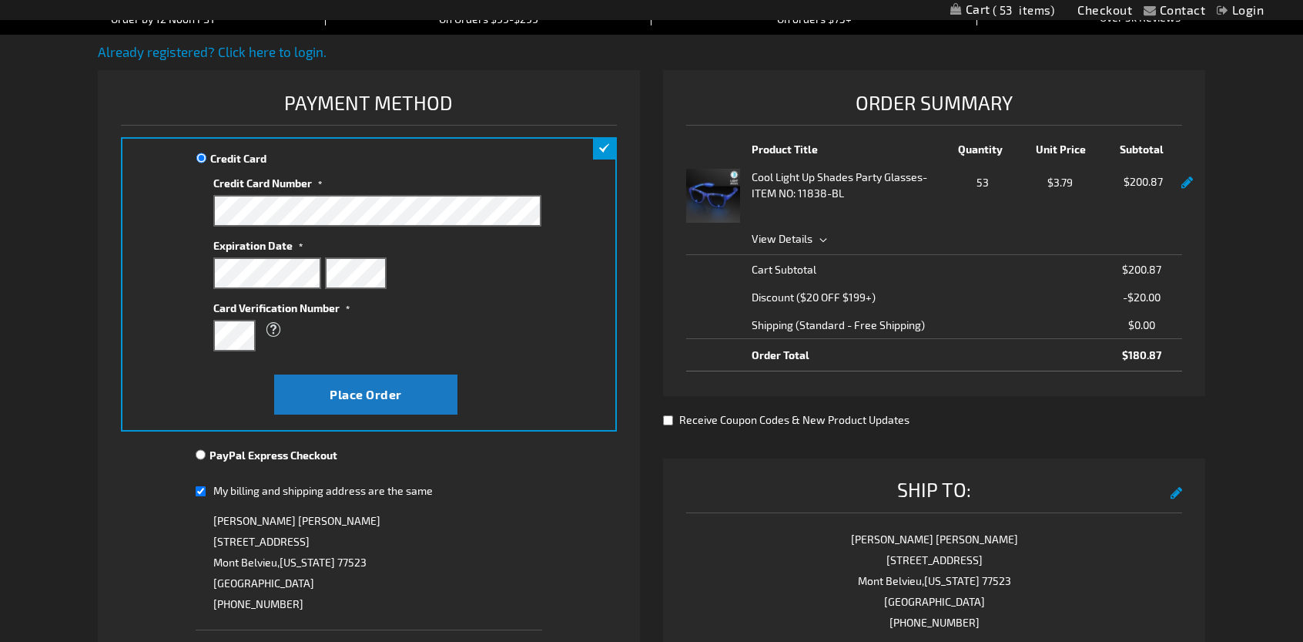
scroll to position [154, 0]
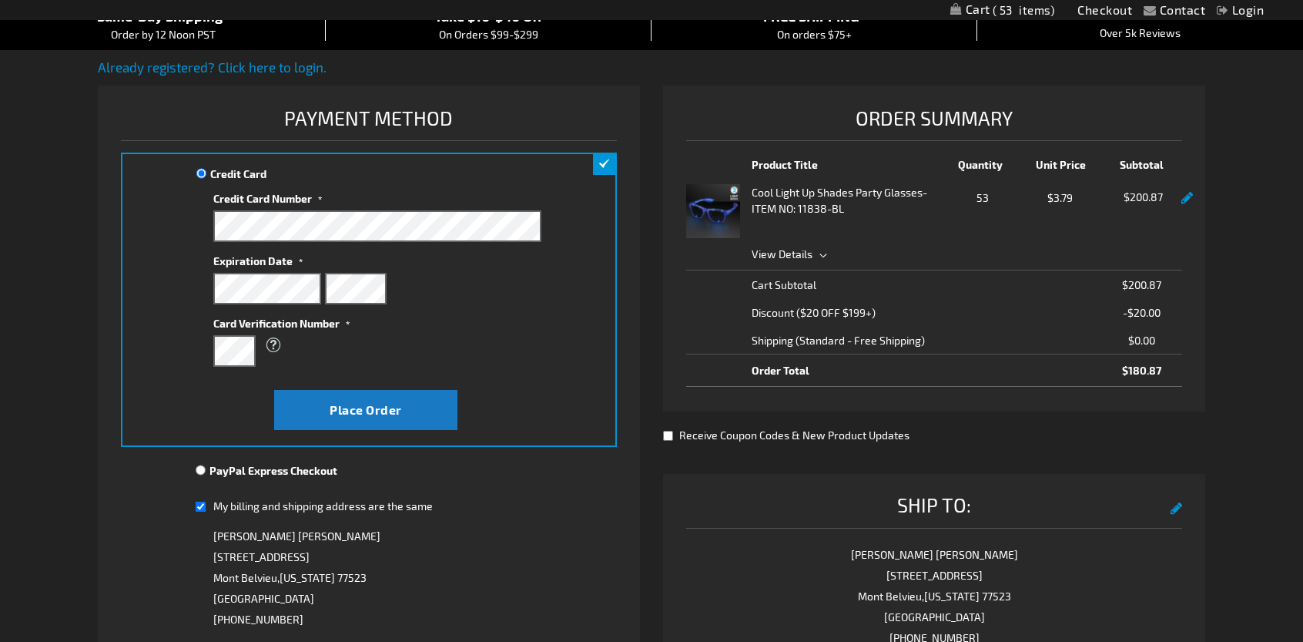
click at [733, 194] on img at bounding box center [713, 211] width 54 height 54
click at [840, 192] on strong "Cool Light Up Shades Party Glasses" at bounding box center [837, 192] width 171 height 16
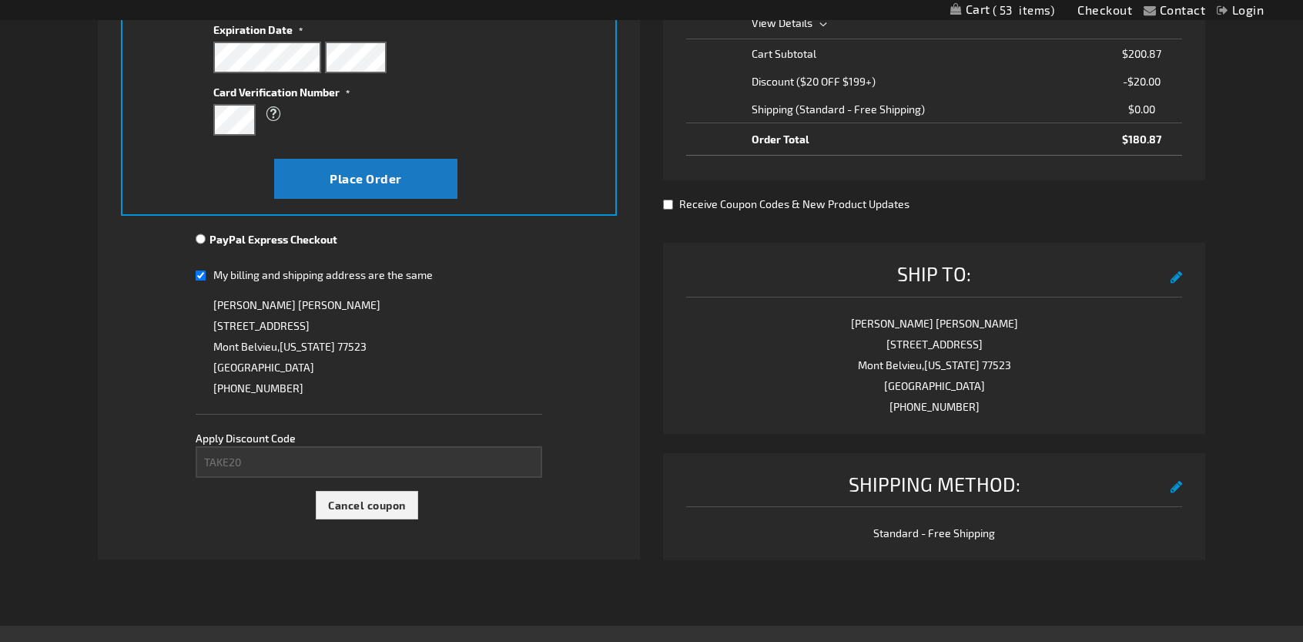
scroll to position [462, 0]
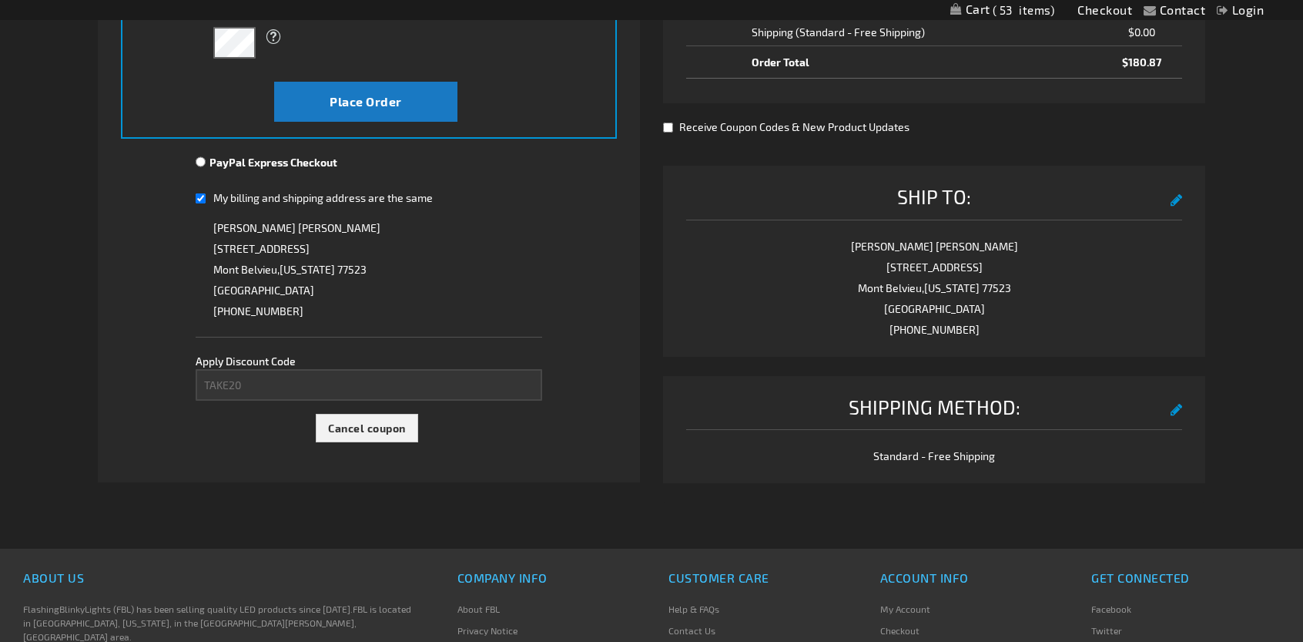
click at [1258, 266] on div "Contact Compare Products Checkout Login Skip to Content My Cart 53 53 items My …" at bounding box center [651, 230] width 1303 height 1384
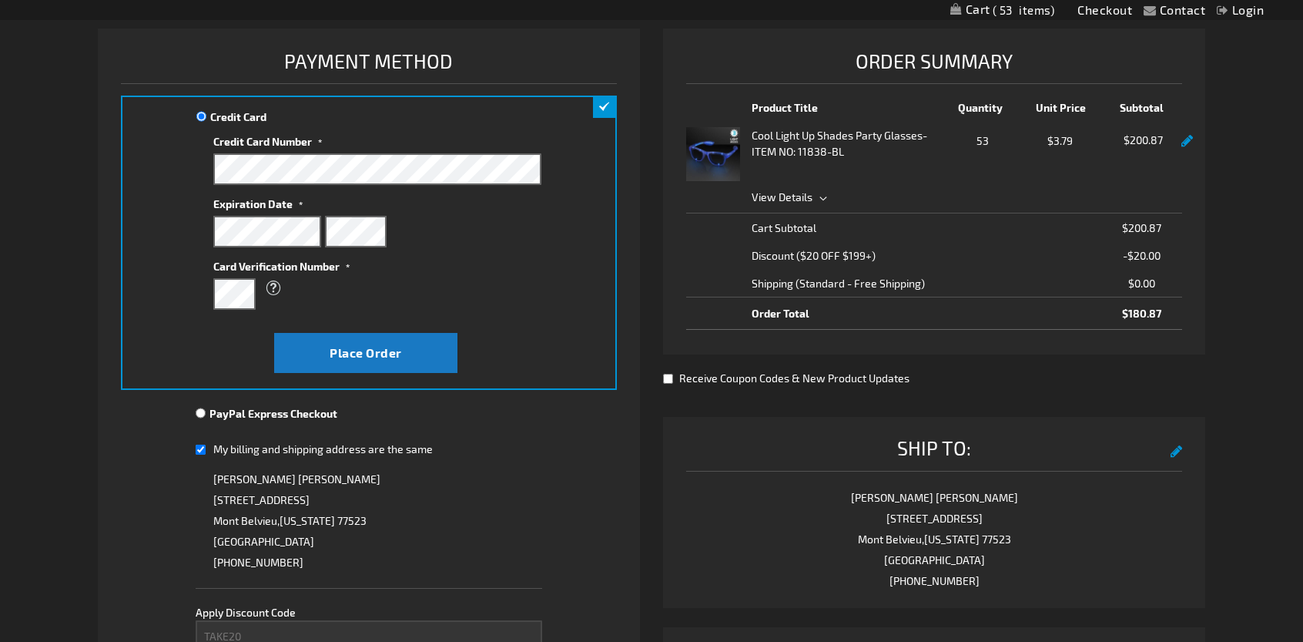
scroll to position [154, 0]
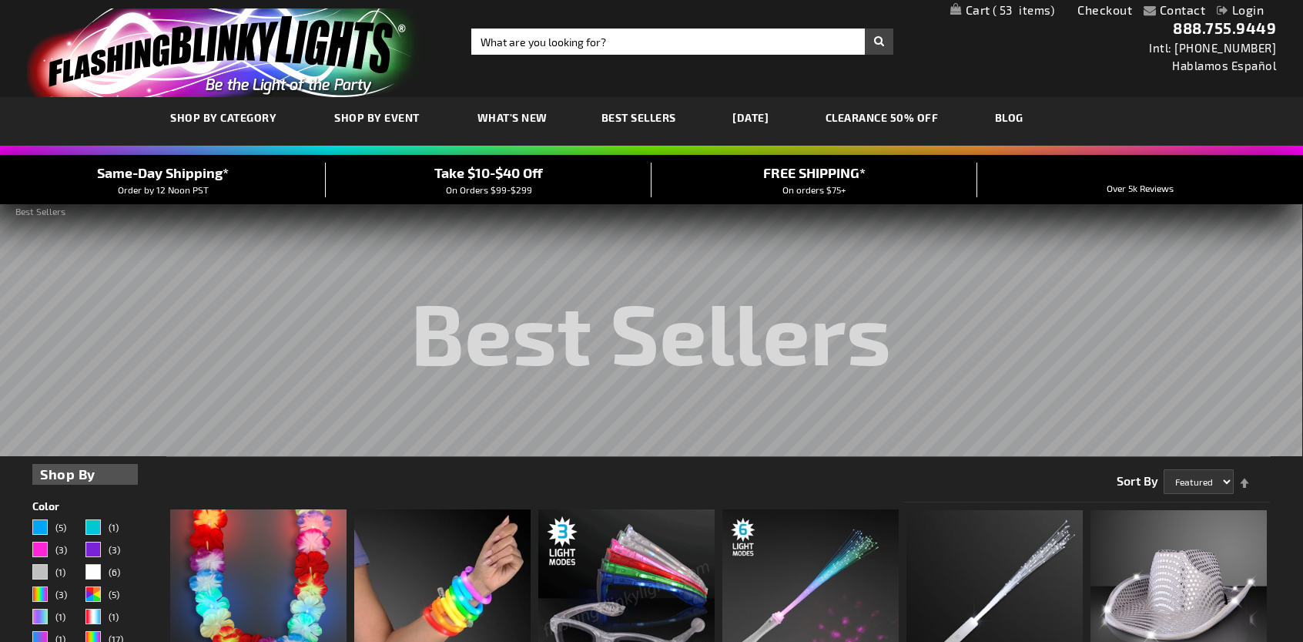
click at [636, 119] on span "Best Sellers" at bounding box center [639, 117] width 75 height 13
click at [518, 119] on span "What's New" at bounding box center [513, 117] width 70 height 13
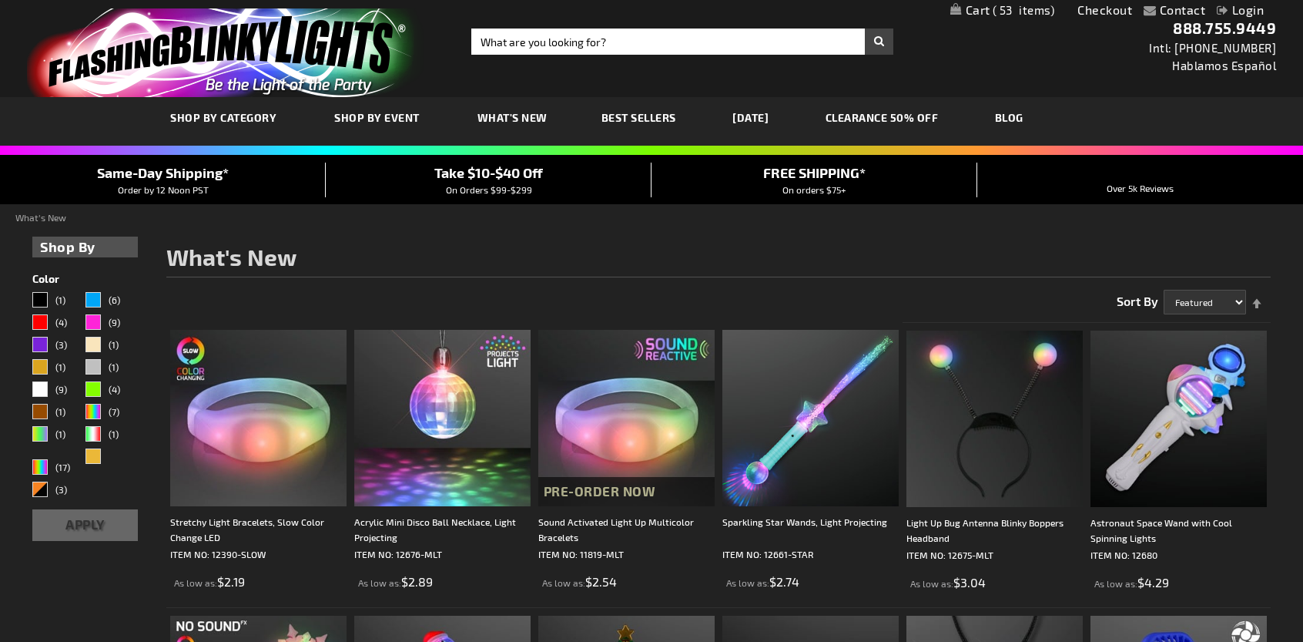
click at [645, 118] on span "Best Sellers" at bounding box center [639, 117] width 75 height 13
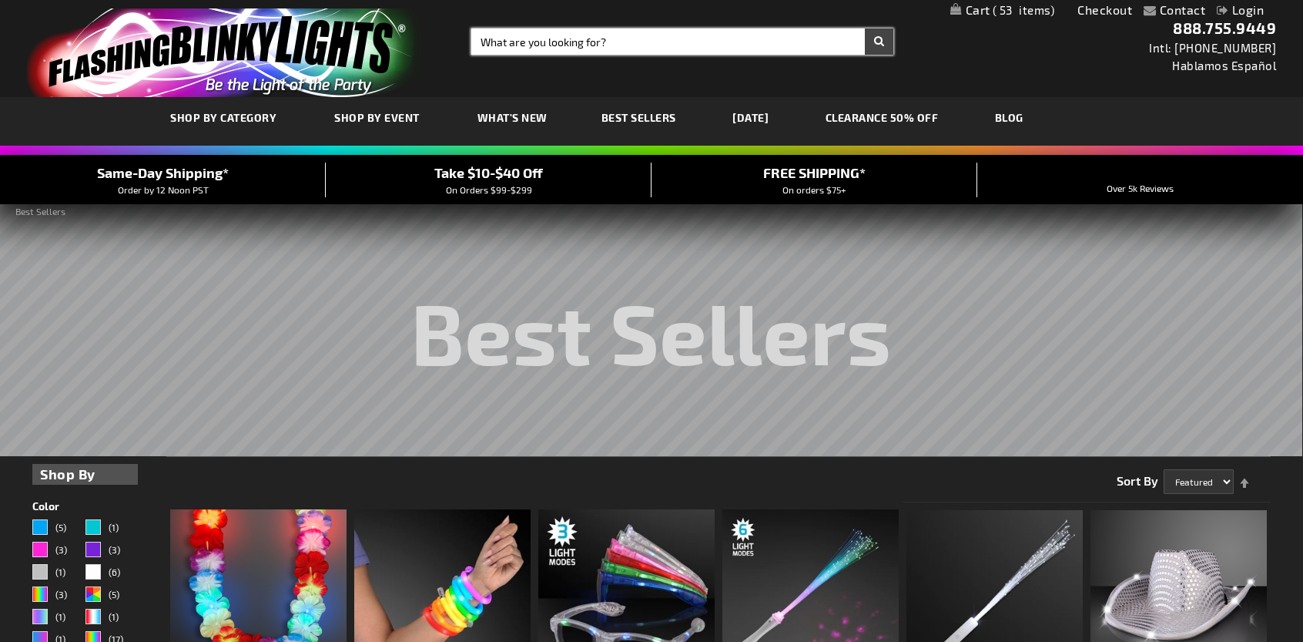
click at [682, 43] on input "Search" at bounding box center [682, 41] width 422 height 26
type input "sunglasses"
click at [865, 28] on button "Search" at bounding box center [879, 41] width 28 height 26
click at [878, 42] on button "Search" at bounding box center [879, 41] width 28 height 26
click at [879, 47] on button "Search" at bounding box center [879, 41] width 28 height 26
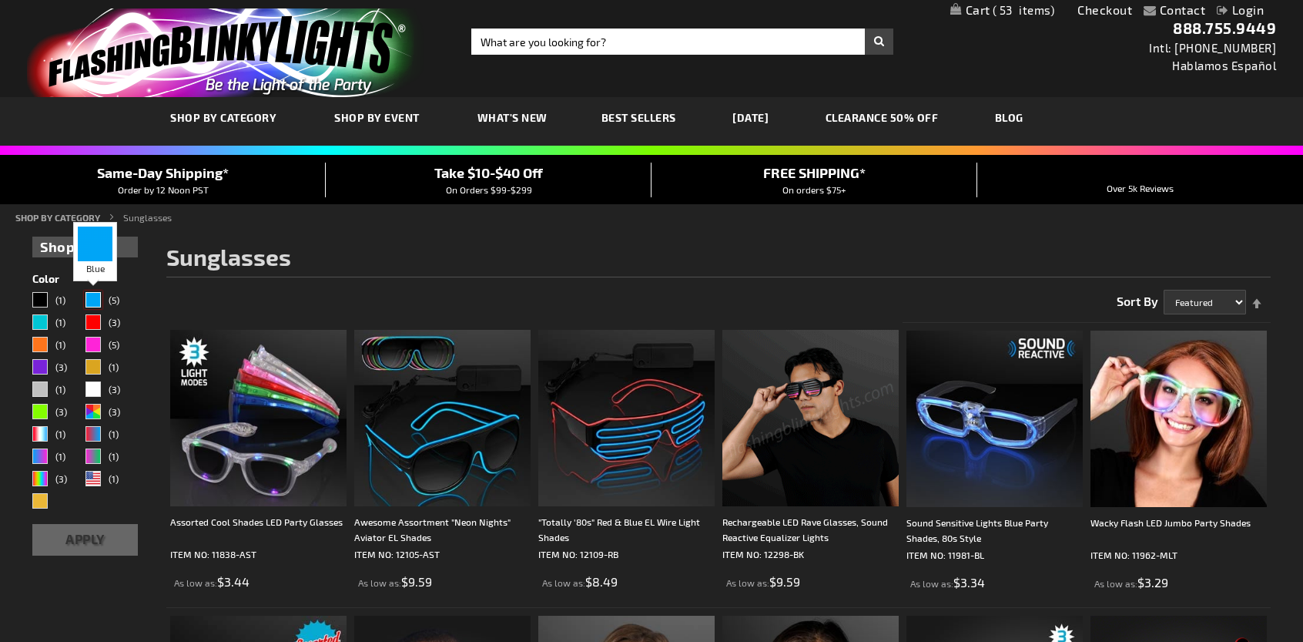
click at [96, 297] on div "Blue" at bounding box center [92, 299] width 15 height 15
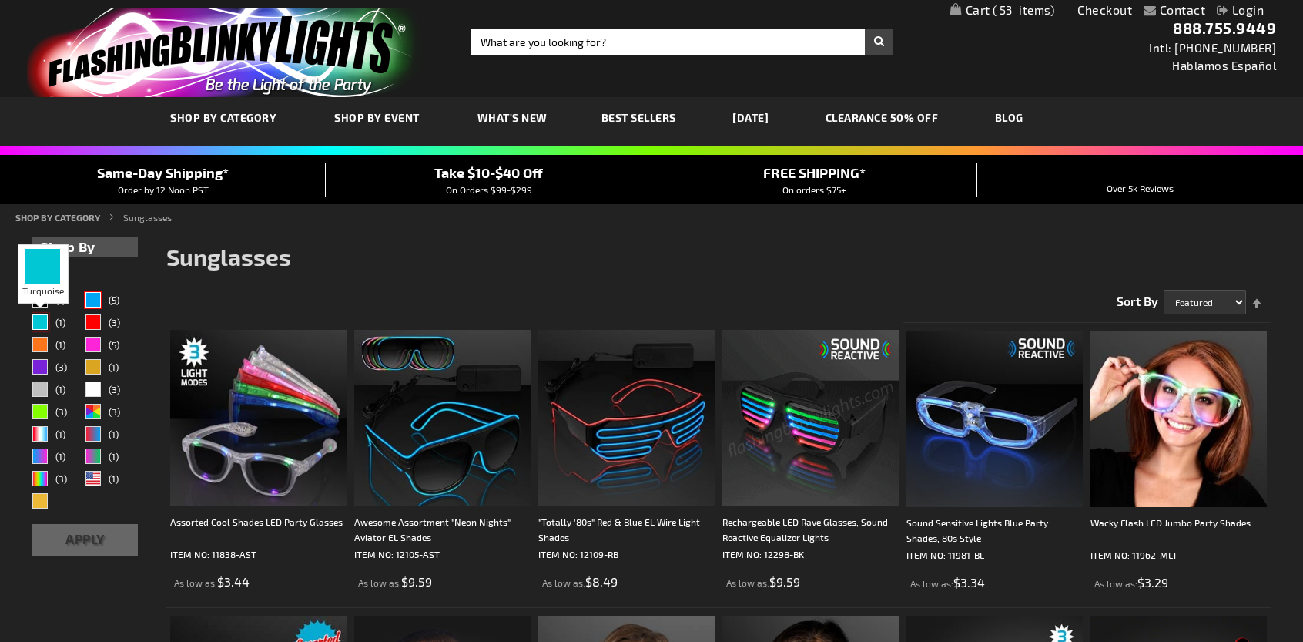
click at [39, 320] on div "Turquoise" at bounding box center [39, 321] width 15 height 15
click at [89, 546] on button "Apply" at bounding box center [85, 540] width 106 height 32
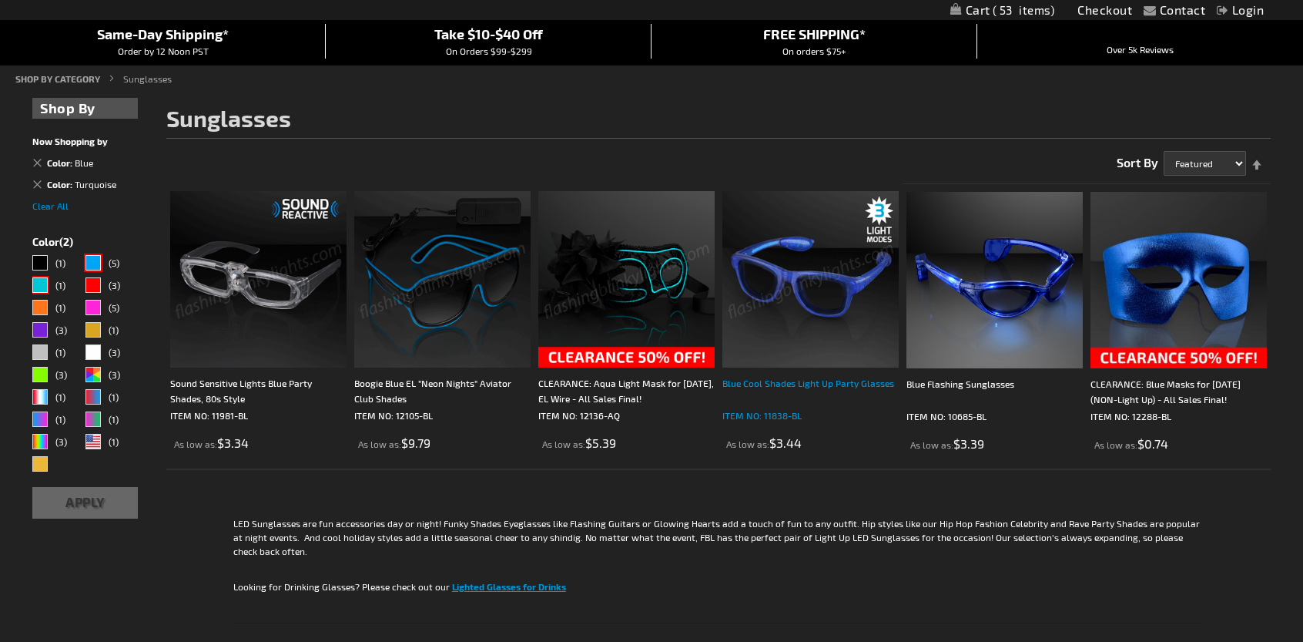
scroll to position [154, 0]
